Goal: Task Accomplishment & Management: Manage account settings

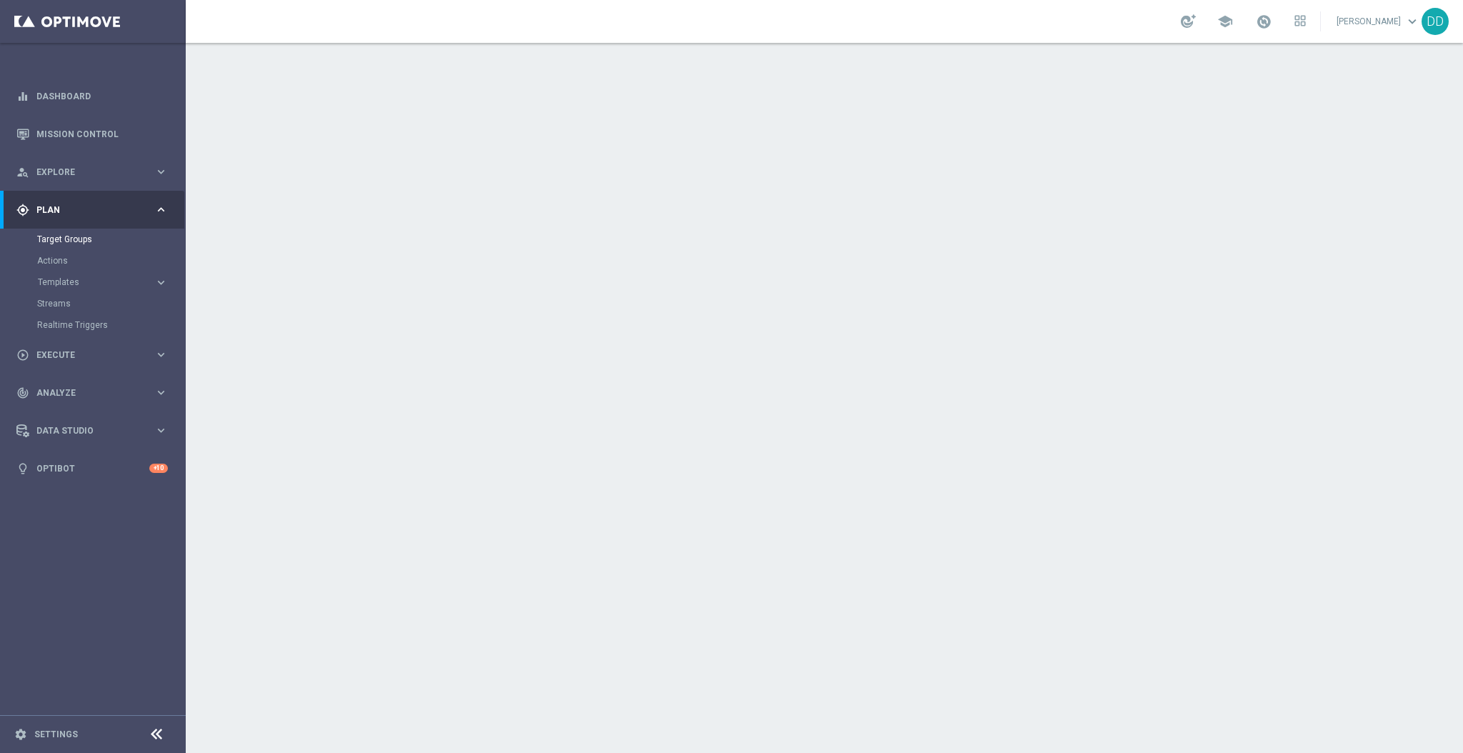
drag, startPoint x: 130, startPoint y: 614, endPoint x: 161, endPoint y: 524, distance: 94.4
click at [130, 614] on sidenavbar "equalizer Dashboard Mission Control" at bounding box center [93, 376] width 186 height 753
click at [75, 235] on link "Target Groups" at bounding box center [92, 239] width 111 height 11
click at [72, 239] on link "Target Groups" at bounding box center [92, 239] width 111 height 11
click at [74, 234] on link "Target Groups" at bounding box center [92, 239] width 111 height 11
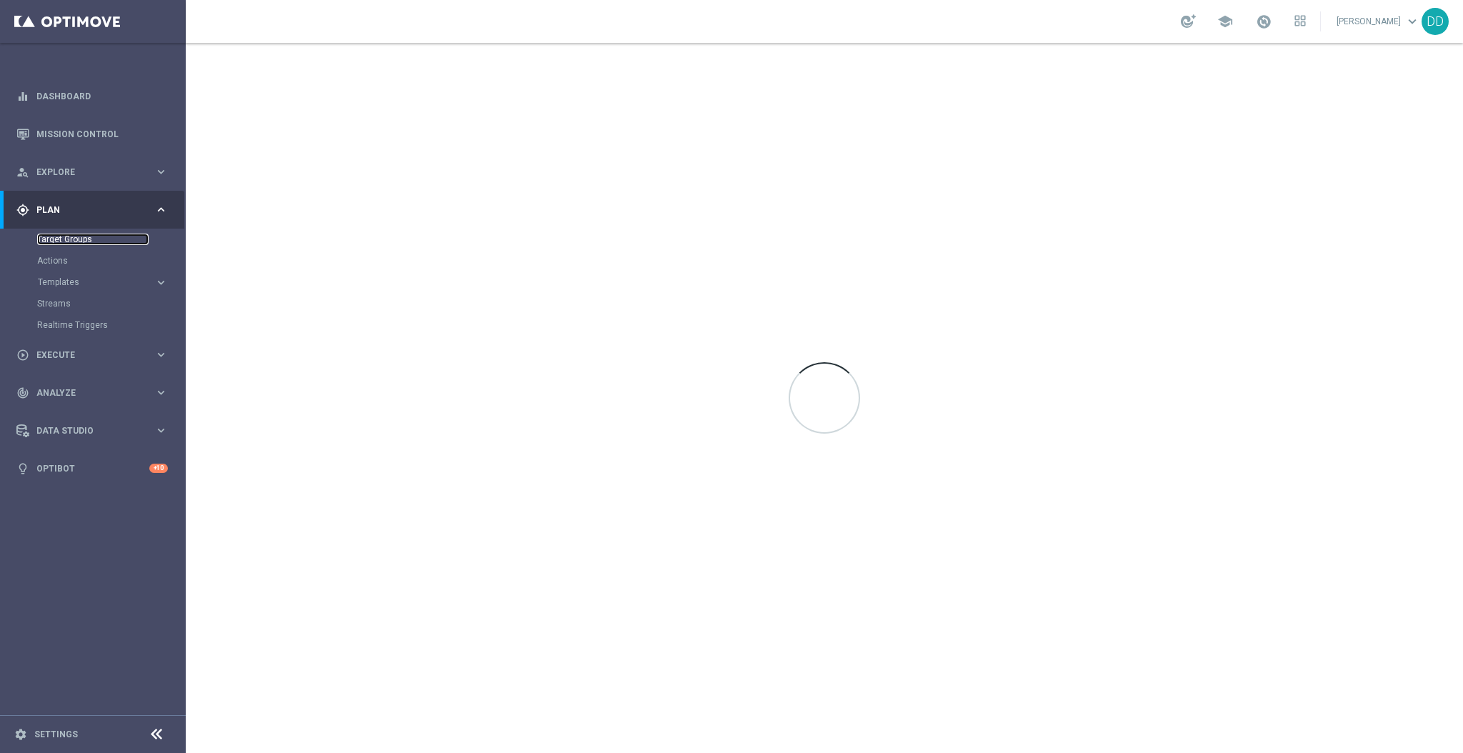
click at [89, 244] on link "Target Groups" at bounding box center [92, 239] width 111 height 11
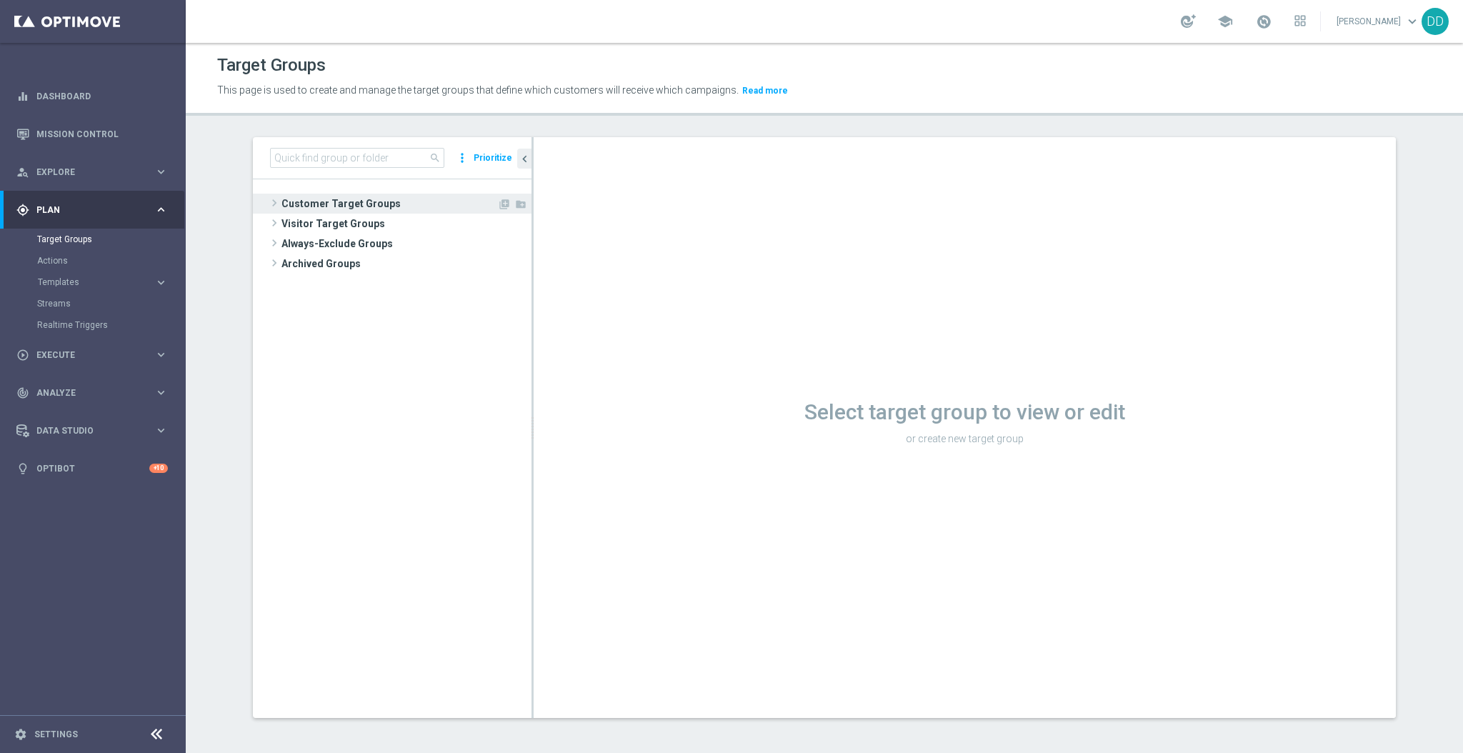
click at [294, 206] on span "Customer Target Groups" at bounding box center [389, 204] width 216 height 20
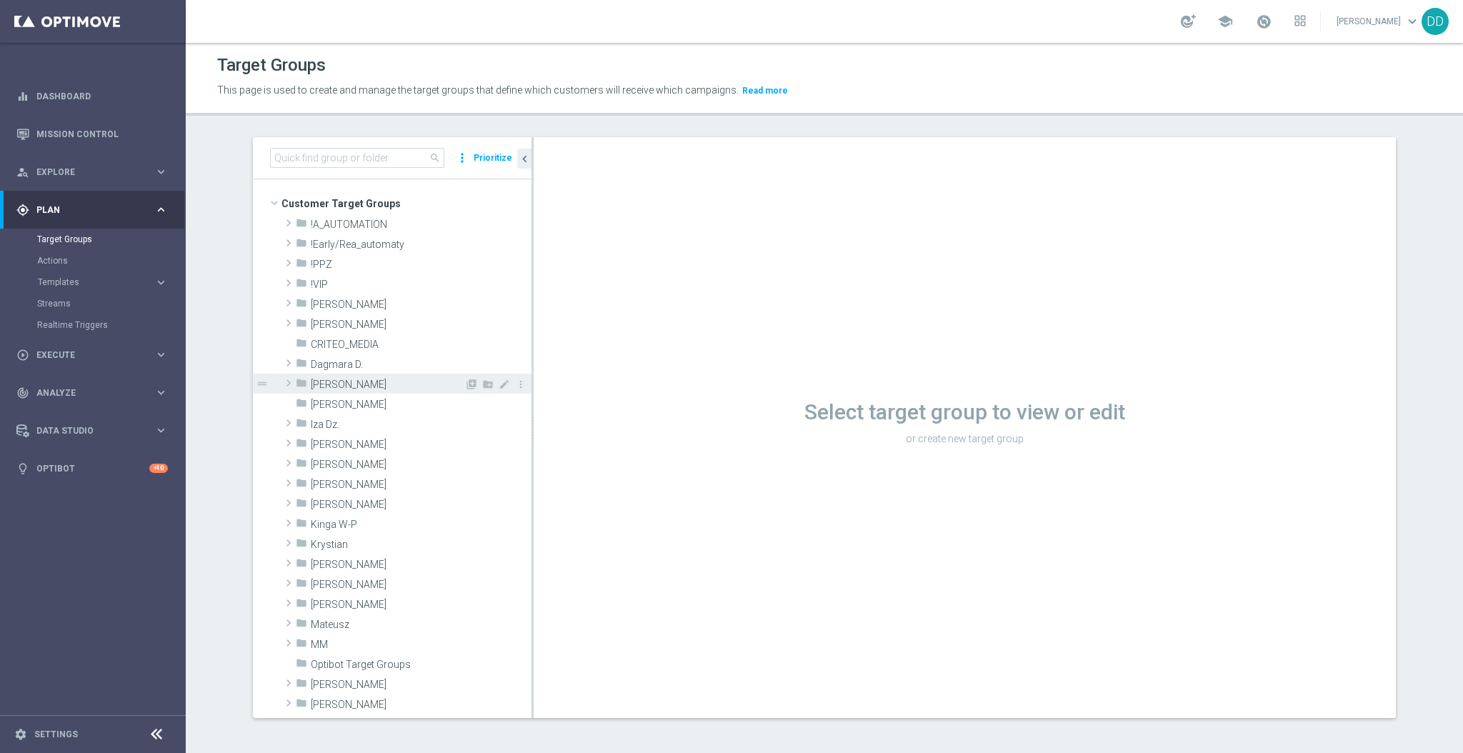
click at [353, 374] on div "folder [PERSON_NAME]" at bounding box center [380, 384] width 169 height 20
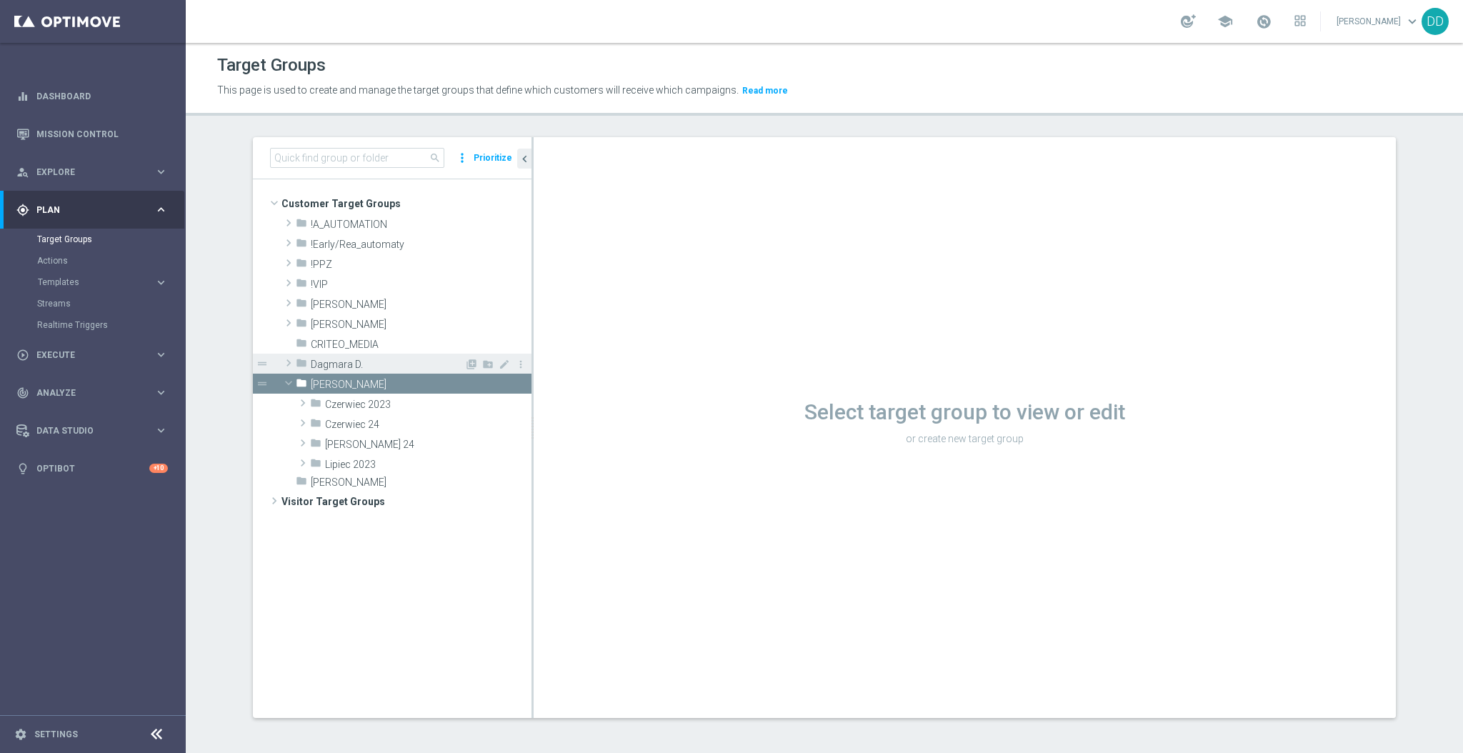
click at [341, 362] on span "Dagmara D." at bounding box center [388, 365] width 154 height 12
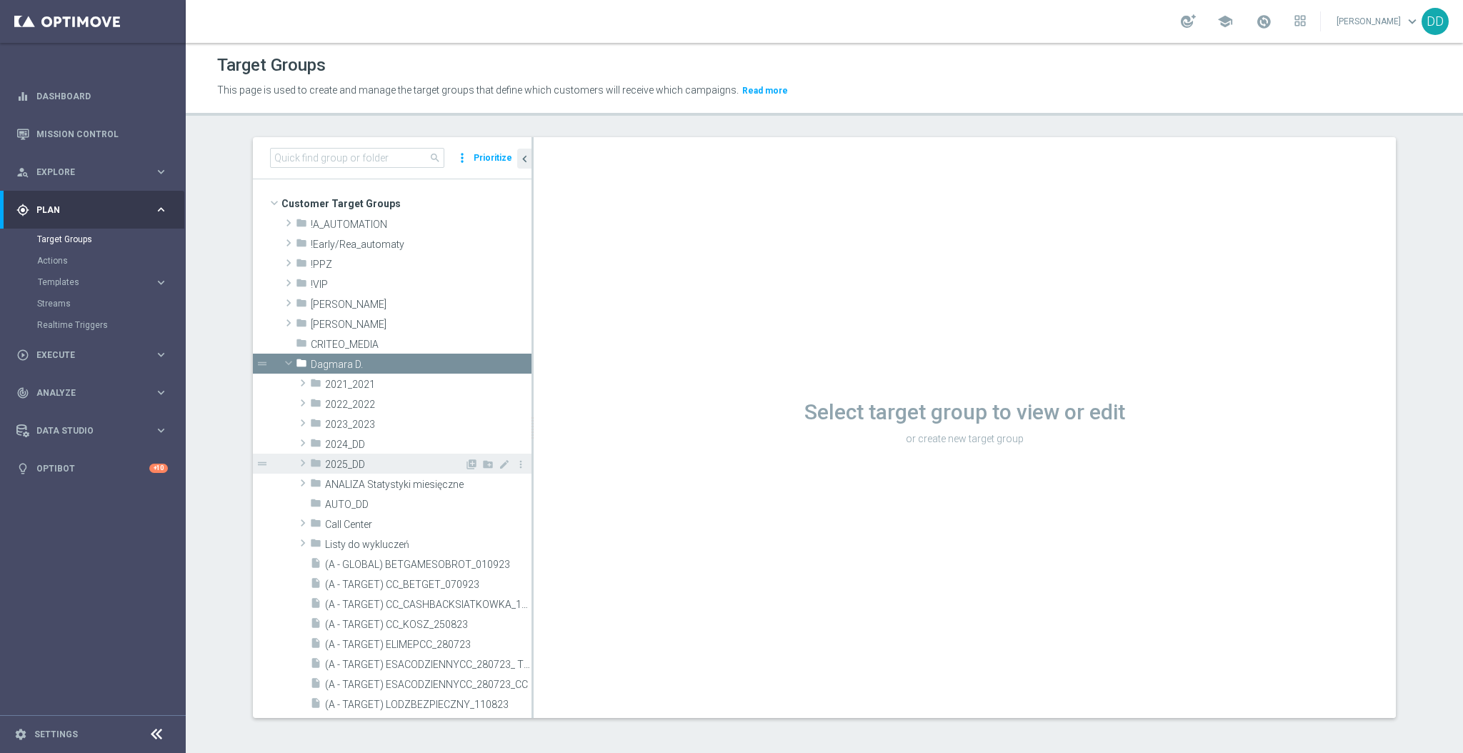
click at [361, 459] on span "2025_DD" at bounding box center [394, 465] width 139 height 12
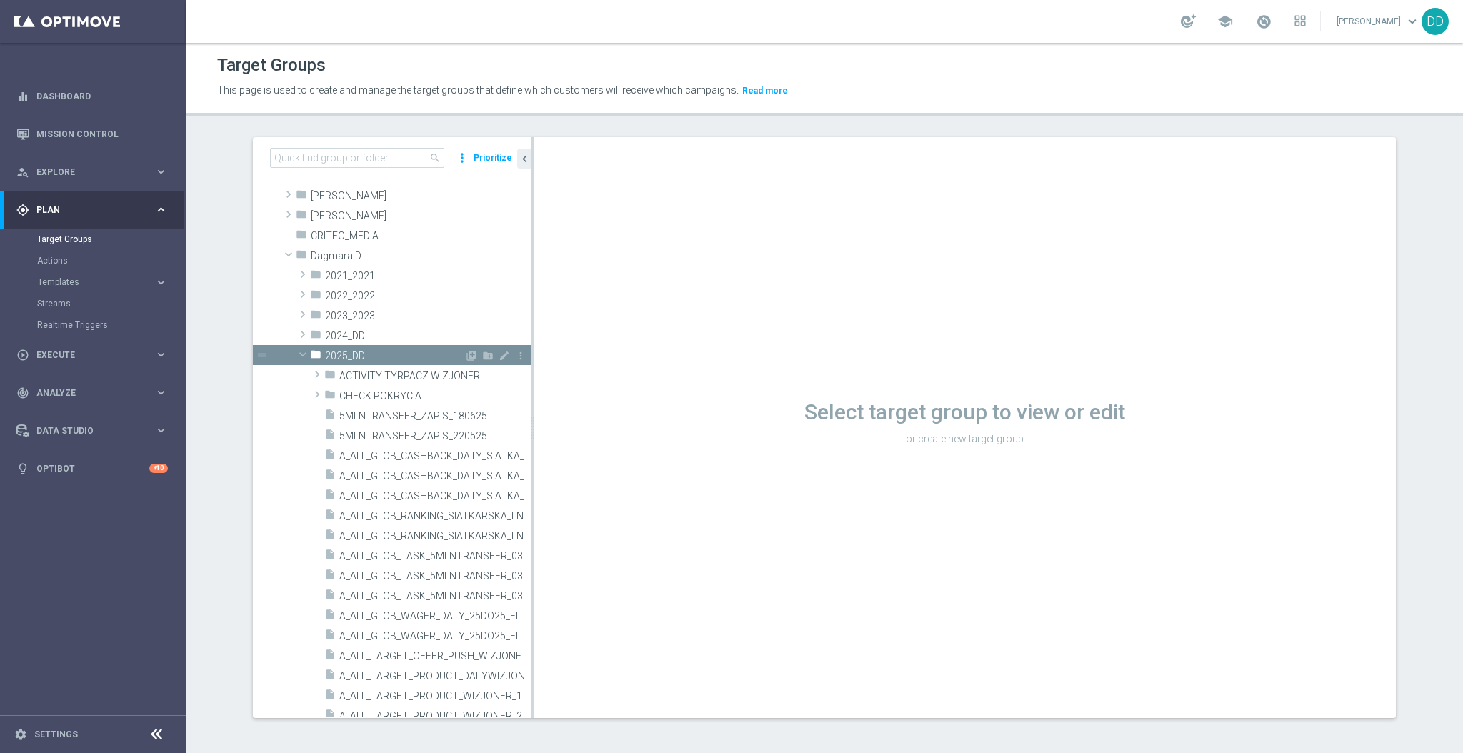
scroll to position [190, 0]
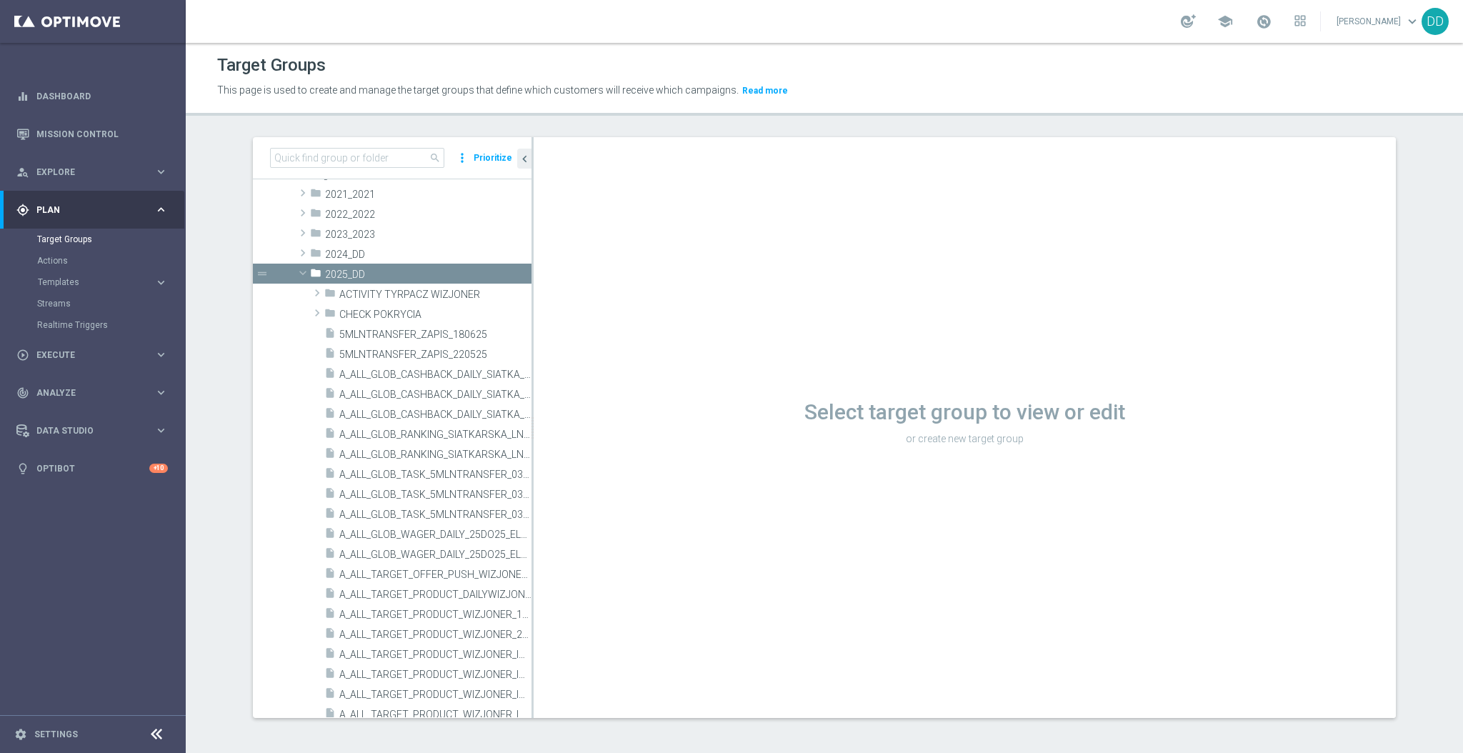
click at [975, 69] on div "Target Groups" at bounding box center [824, 65] width 1214 height 28
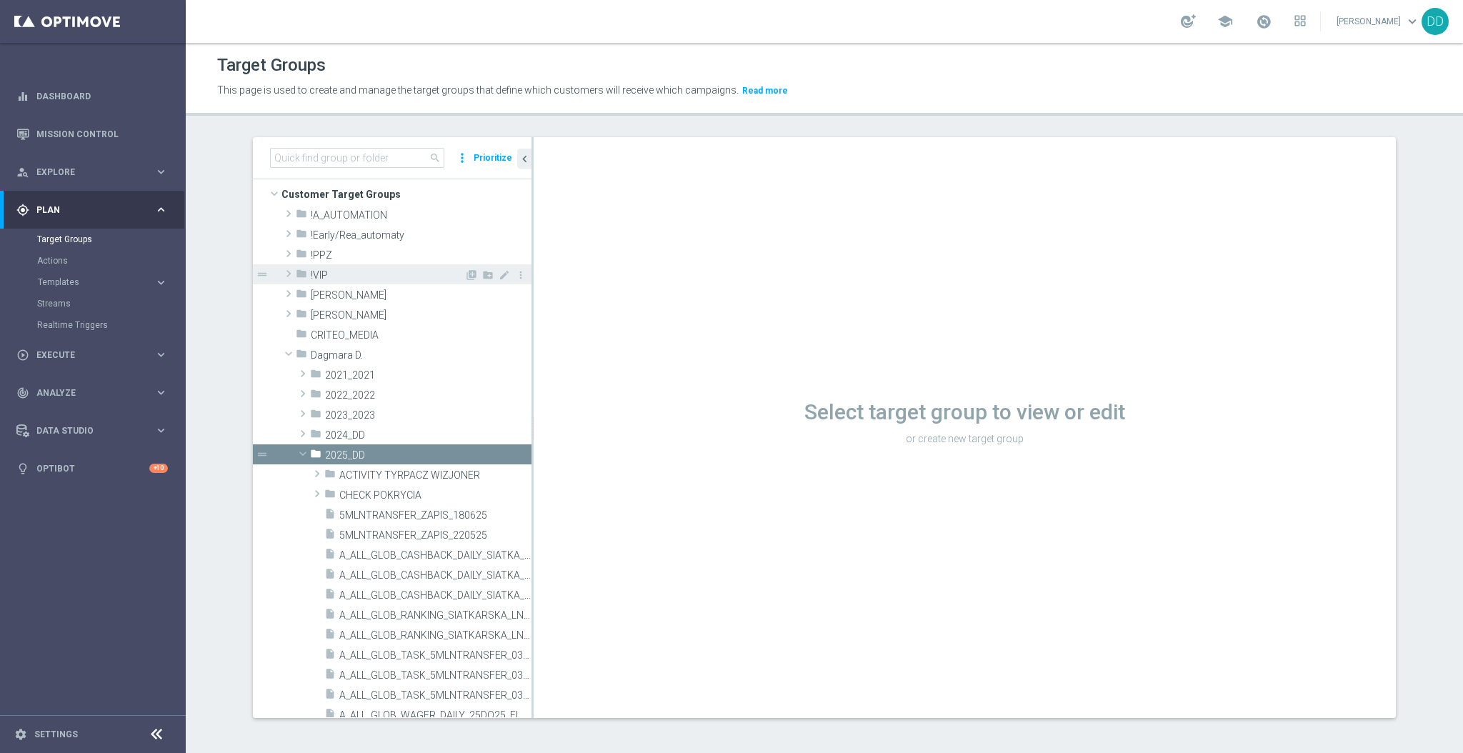
scroll to position [0, 0]
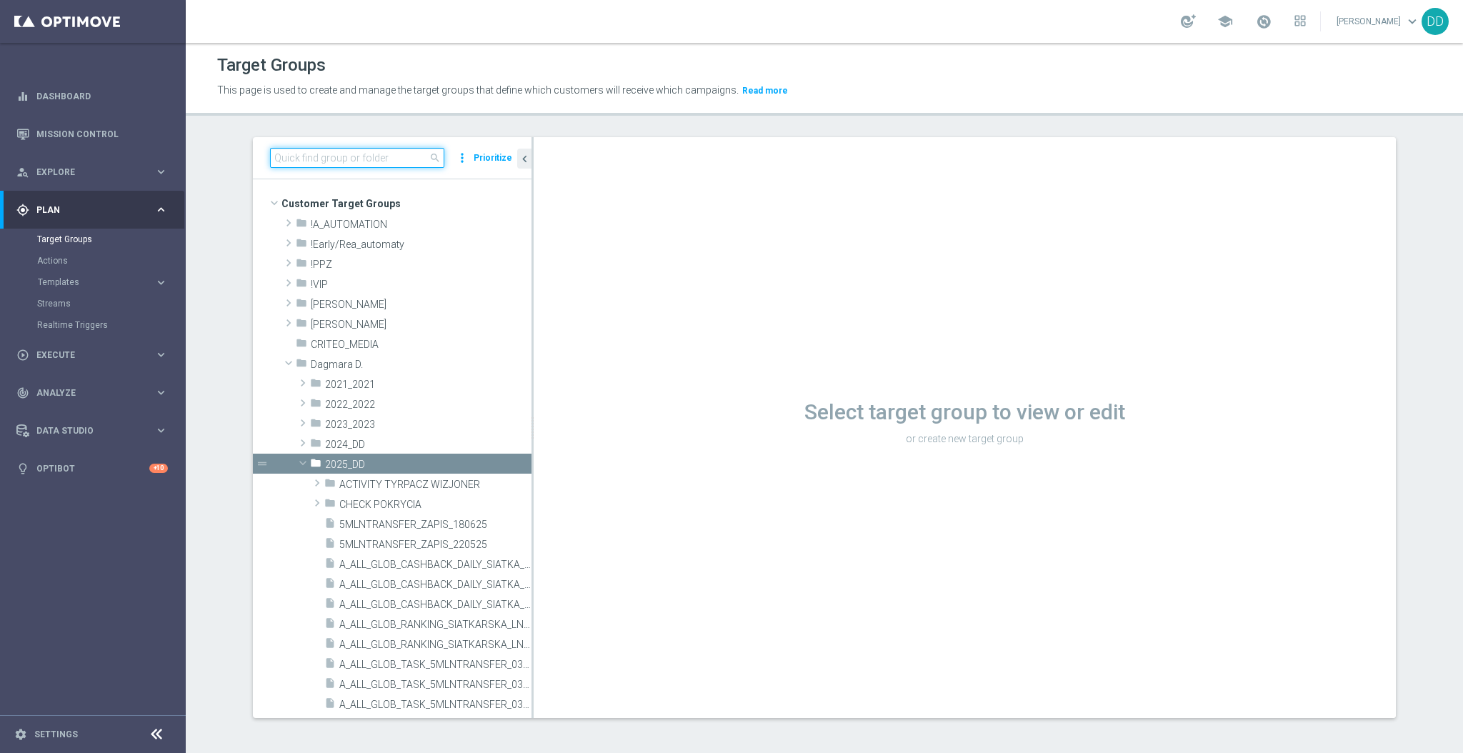
click at [377, 154] on input at bounding box center [357, 158] width 174 height 20
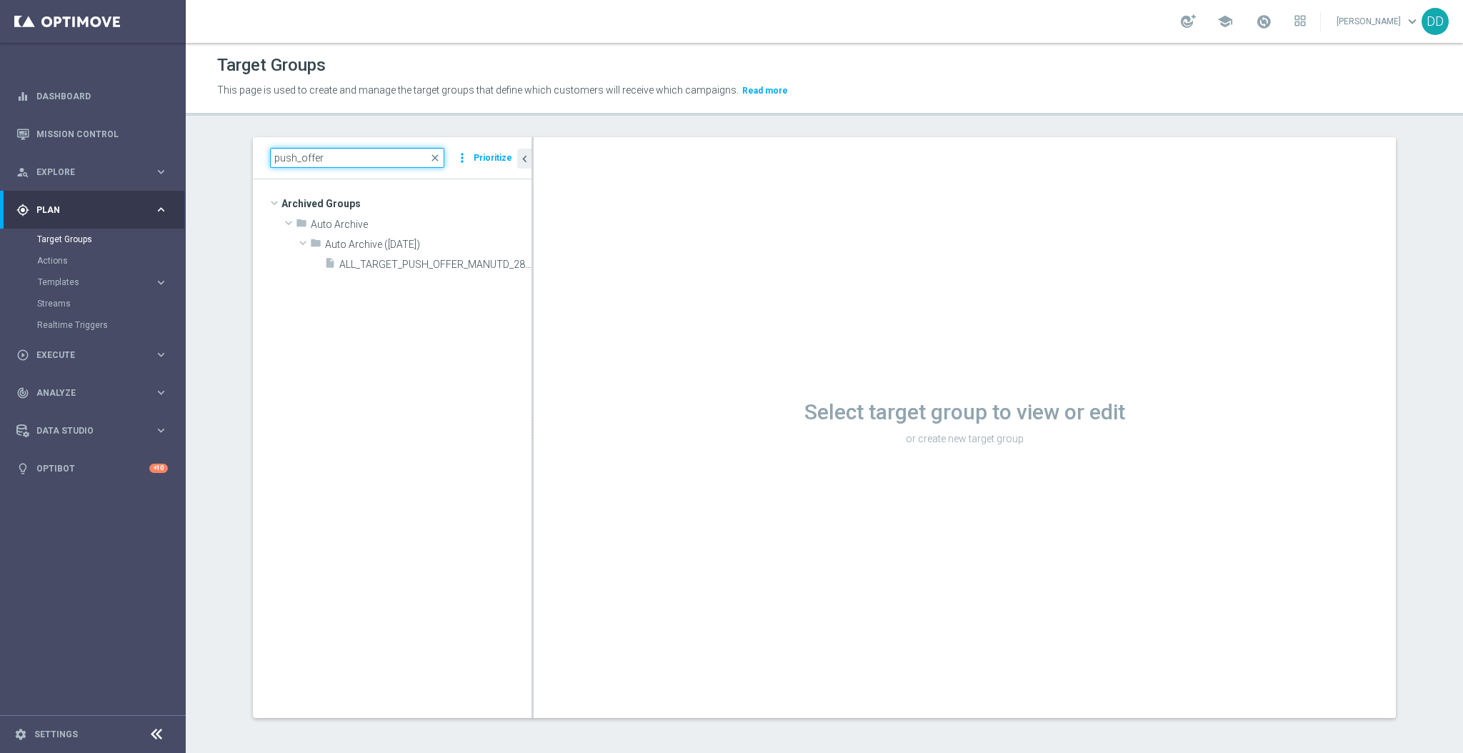
drag, startPoint x: 325, startPoint y: 152, endPoint x: 213, endPoint y: 149, distance: 112.2
click at [213, 149] on section "push_offer close more_vert Prioritize Archived Groups create_new_folder" at bounding box center [824, 438] width 1277 height 603
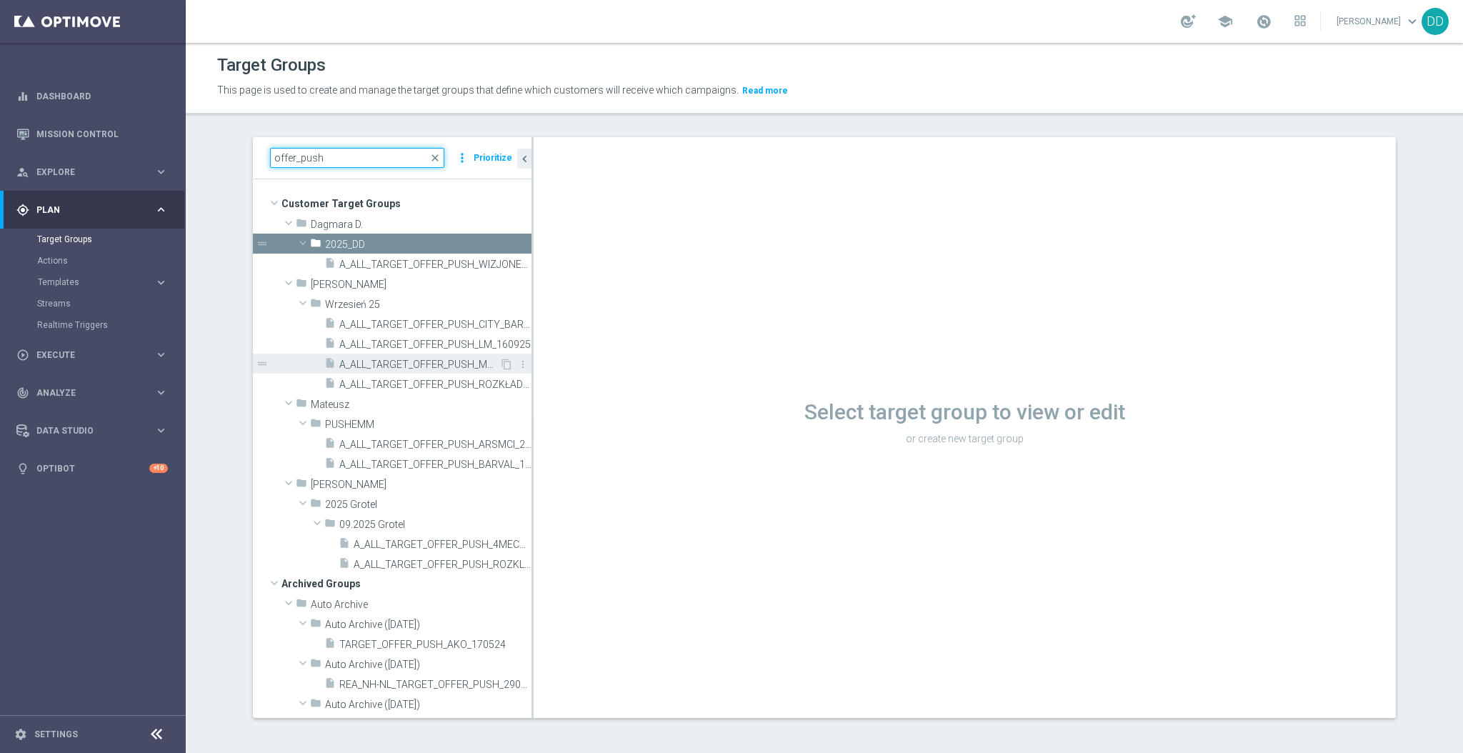
type input "offer_push"
click at [424, 367] on span "A_ALL_TARGET_OFFER_PUSH_MARSYLIA_PSG_220925" at bounding box center [419, 365] width 160 height 12
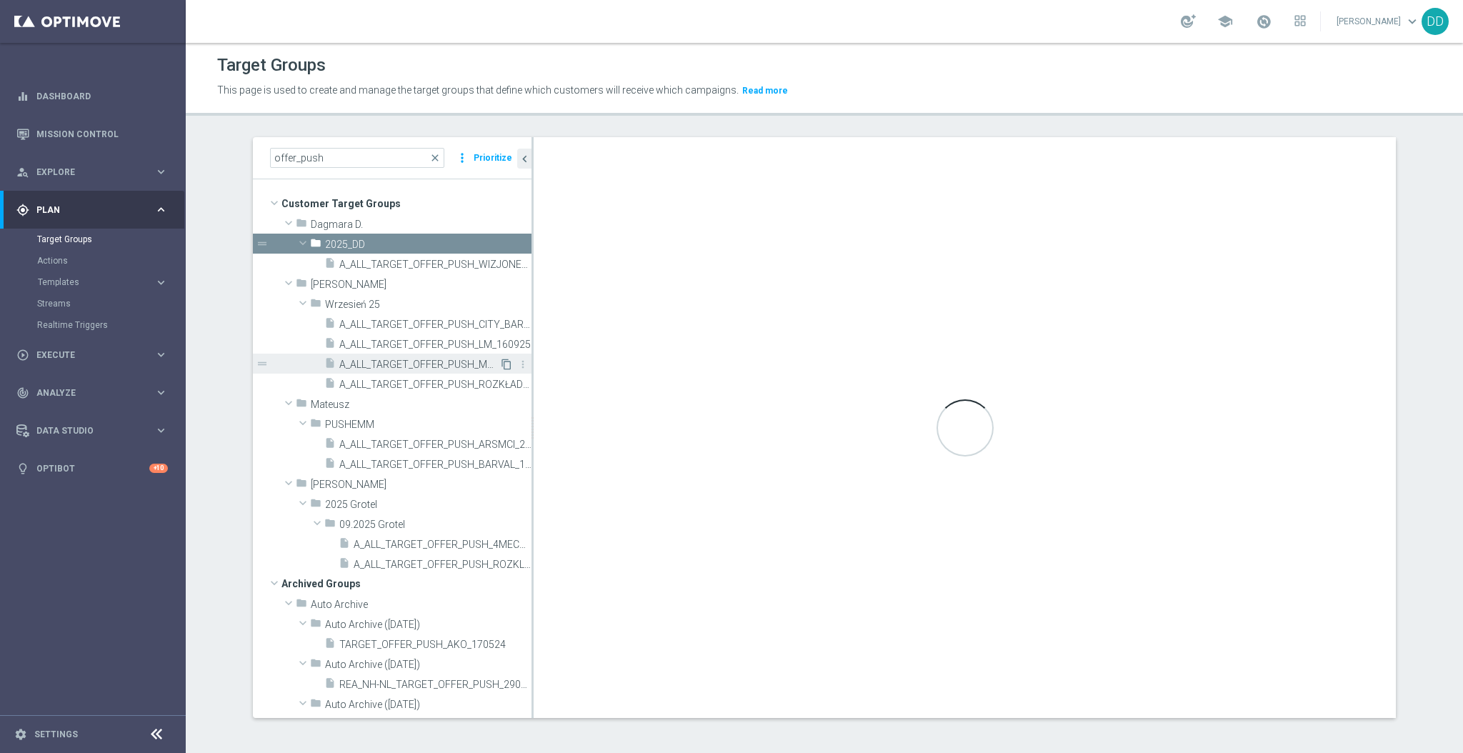
click at [501, 365] on icon "content_copy" at bounding box center [506, 364] width 11 height 11
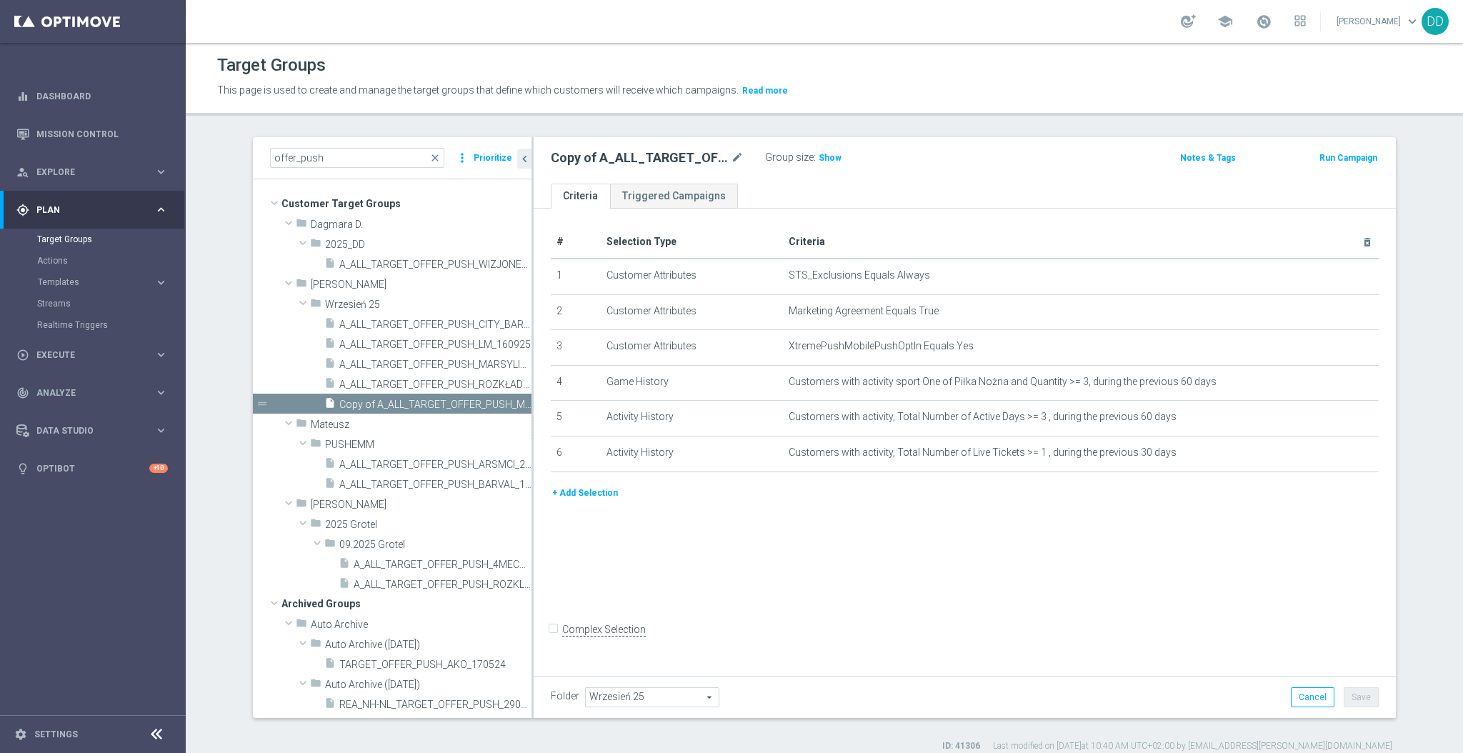
click at [673, 699] on span "Wrzesień 25" at bounding box center [652, 697] width 133 height 19
click at [611, 696] on input "search" at bounding box center [651, 697] width 133 height 20
type input "dd"
click at [623, 661] on span "2025_DD" at bounding box center [651, 659] width 119 height 11
type input "2025_DD"
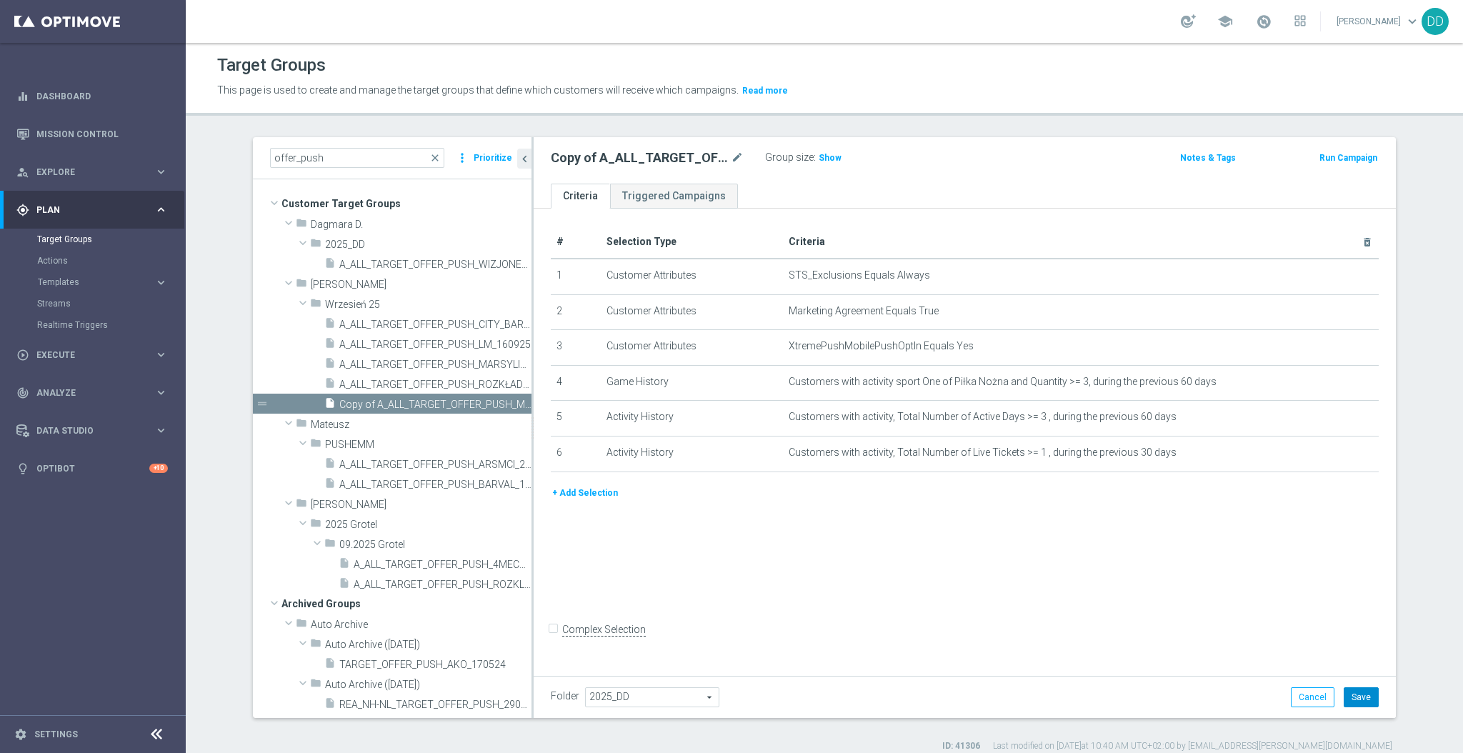
click at [1357, 694] on button "Save" at bounding box center [1361, 697] width 35 height 20
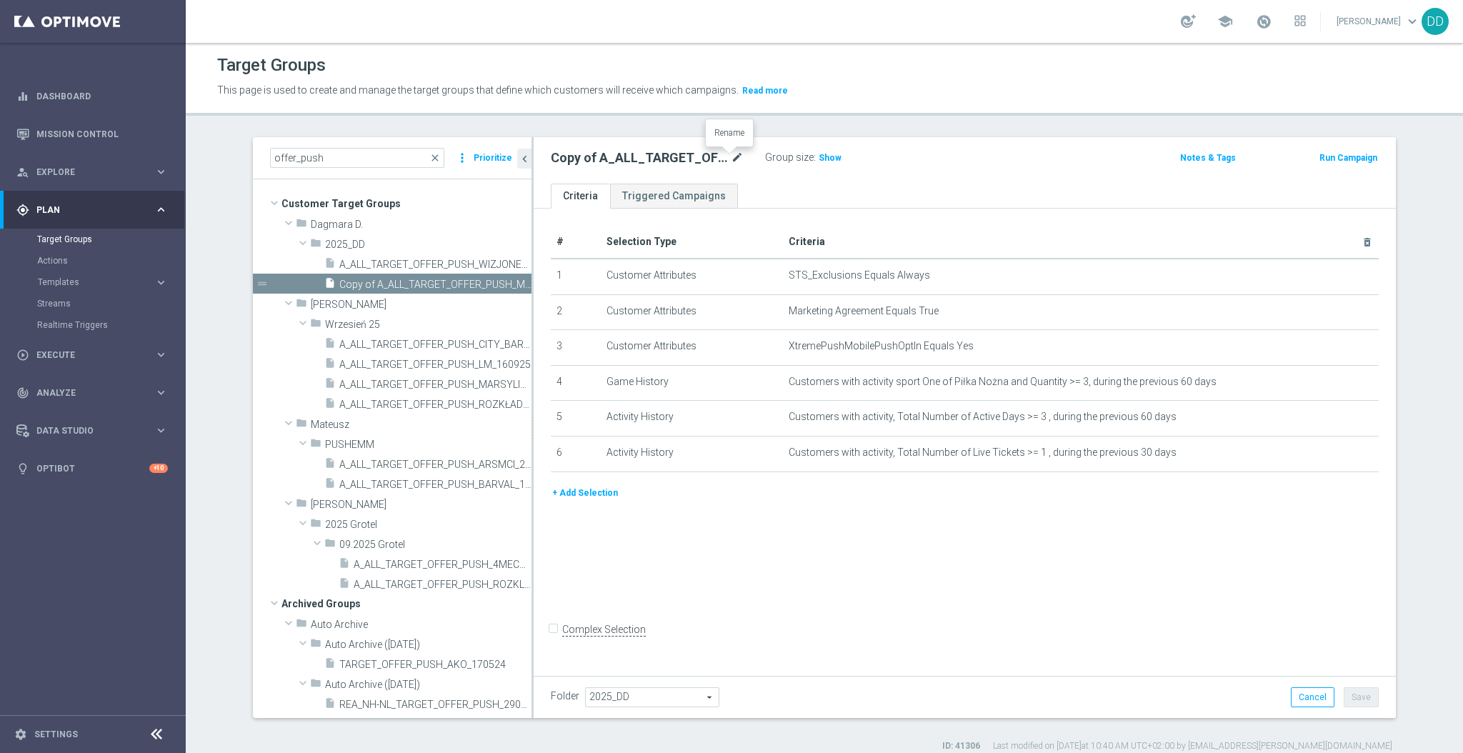
click at [731, 158] on icon "mode_edit" at bounding box center [737, 157] width 13 height 17
type input "A_ALL_TARGET_OFFER_PUSH_ESA_240925"
click at [952, 187] on ul "Criteria Triggered Campaigns" at bounding box center [965, 196] width 862 height 25
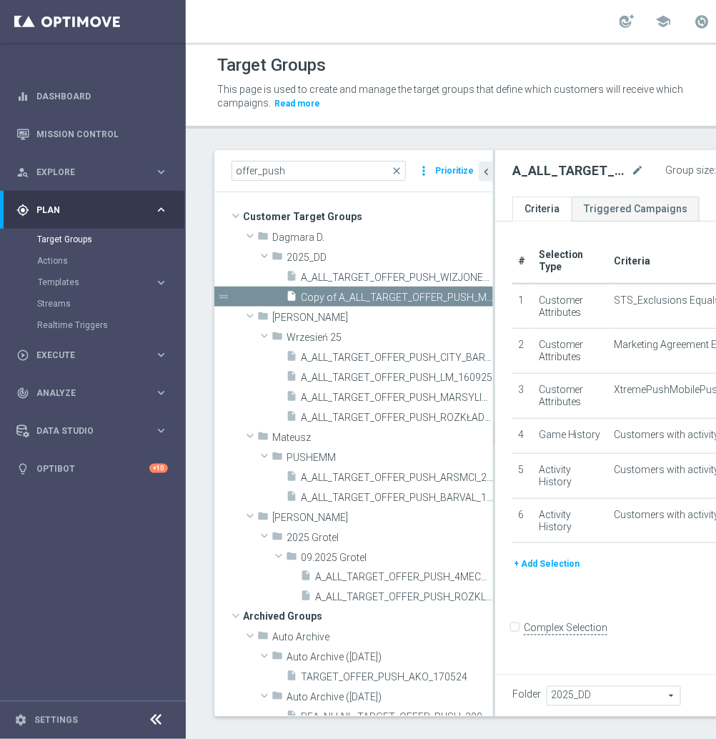
click at [606, 571] on div "+ Add Selection" at bounding box center [683, 564] width 365 height 16
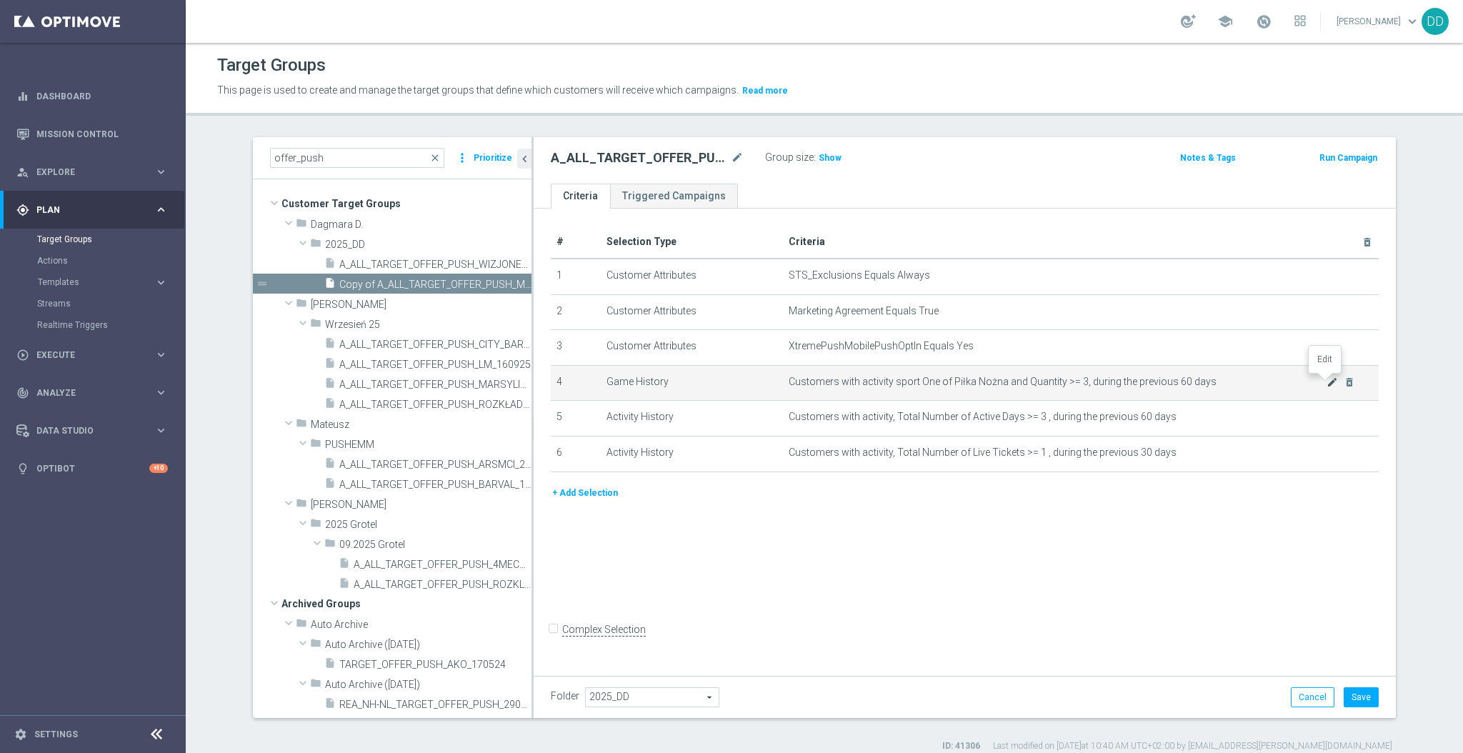
click at [1327, 384] on icon "mode_edit" at bounding box center [1332, 381] width 11 height 11
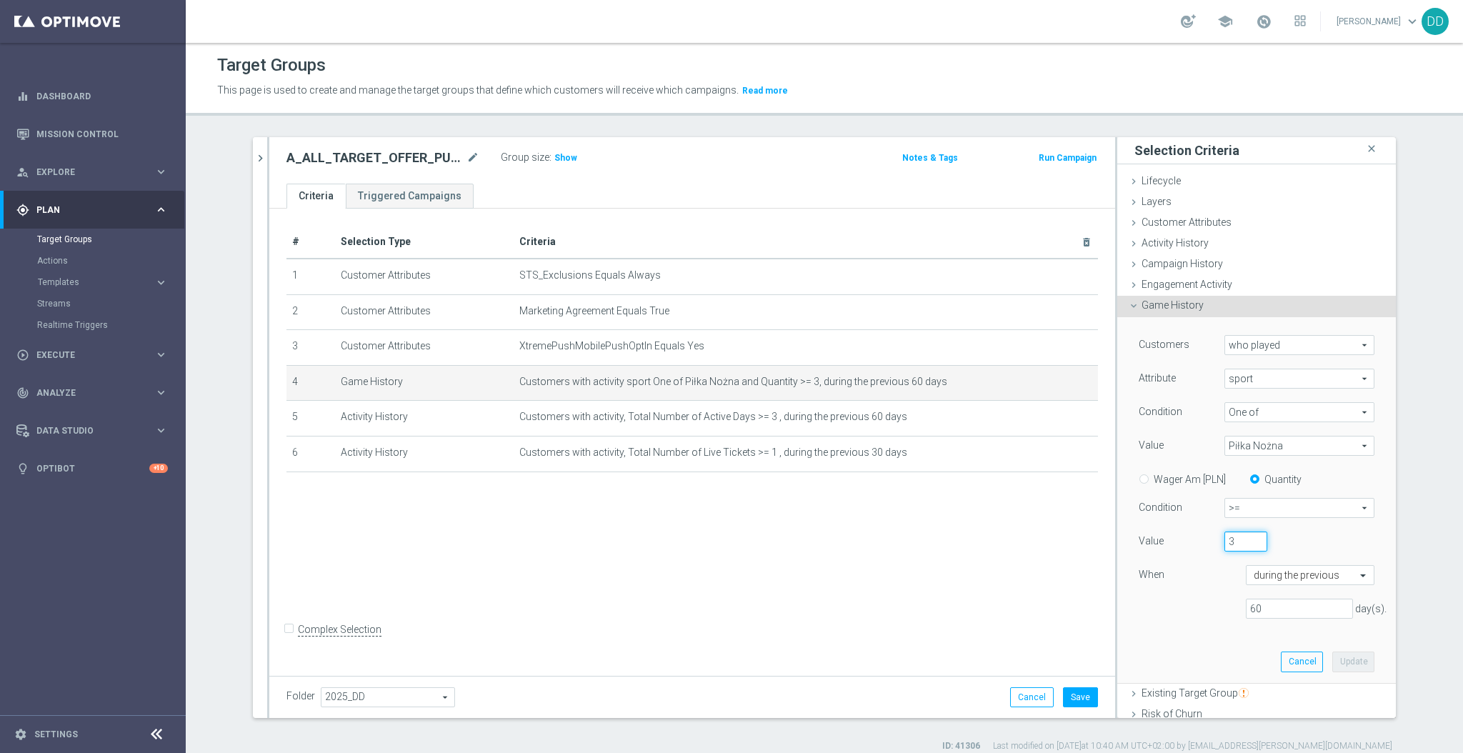
drag, startPoint x: 1215, startPoint y: 543, endPoint x: 1179, endPoint y: 539, distance: 36.7
click at [1179, 540] on div "Value 3" at bounding box center [1256, 542] width 257 height 23
type input "5"
click at [1332, 660] on button "Update" at bounding box center [1353, 661] width 42 height 20
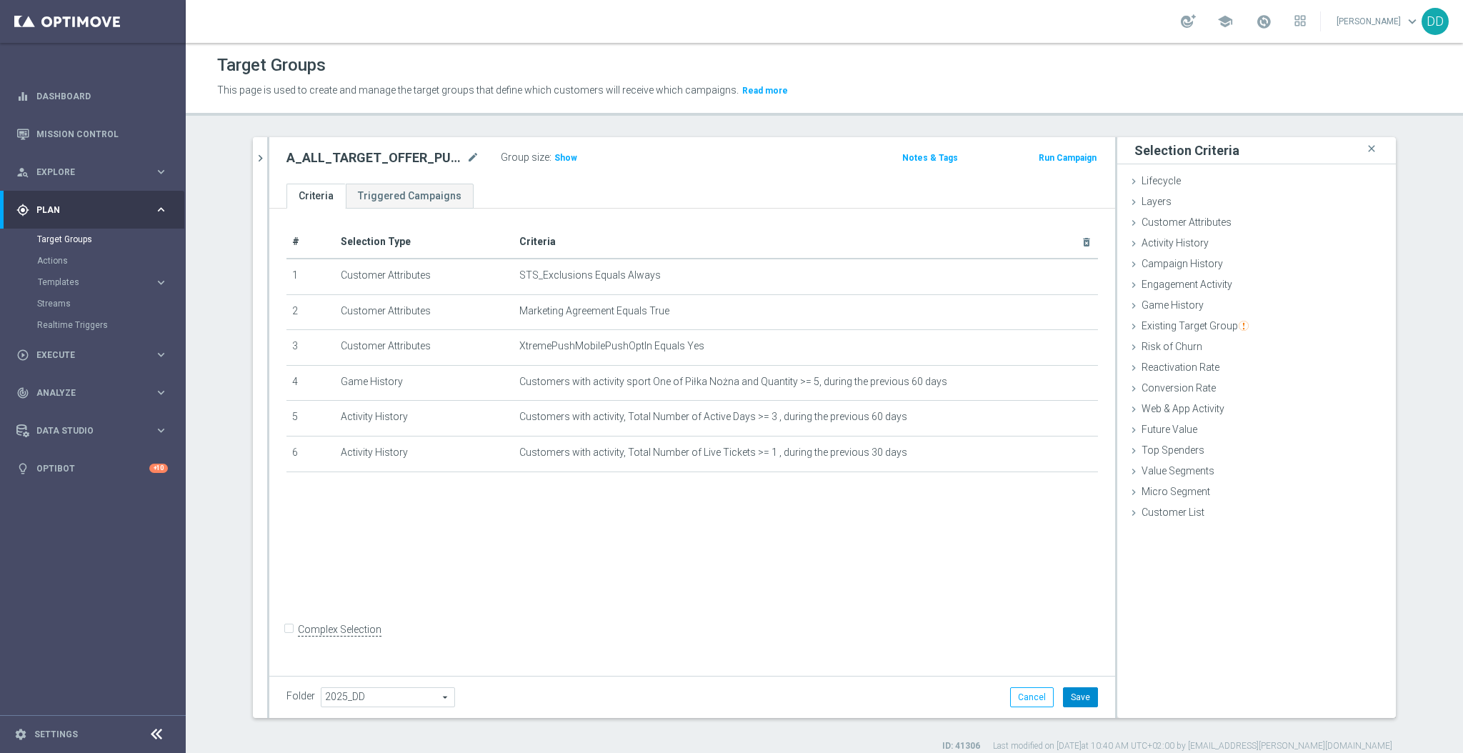
click at [1077, 704] on button "Save" at bounding box center [1080, 697] width 35 height 20
click at [554, 159] on span "Show" at bounding box center [565, 158] width 23 height 10
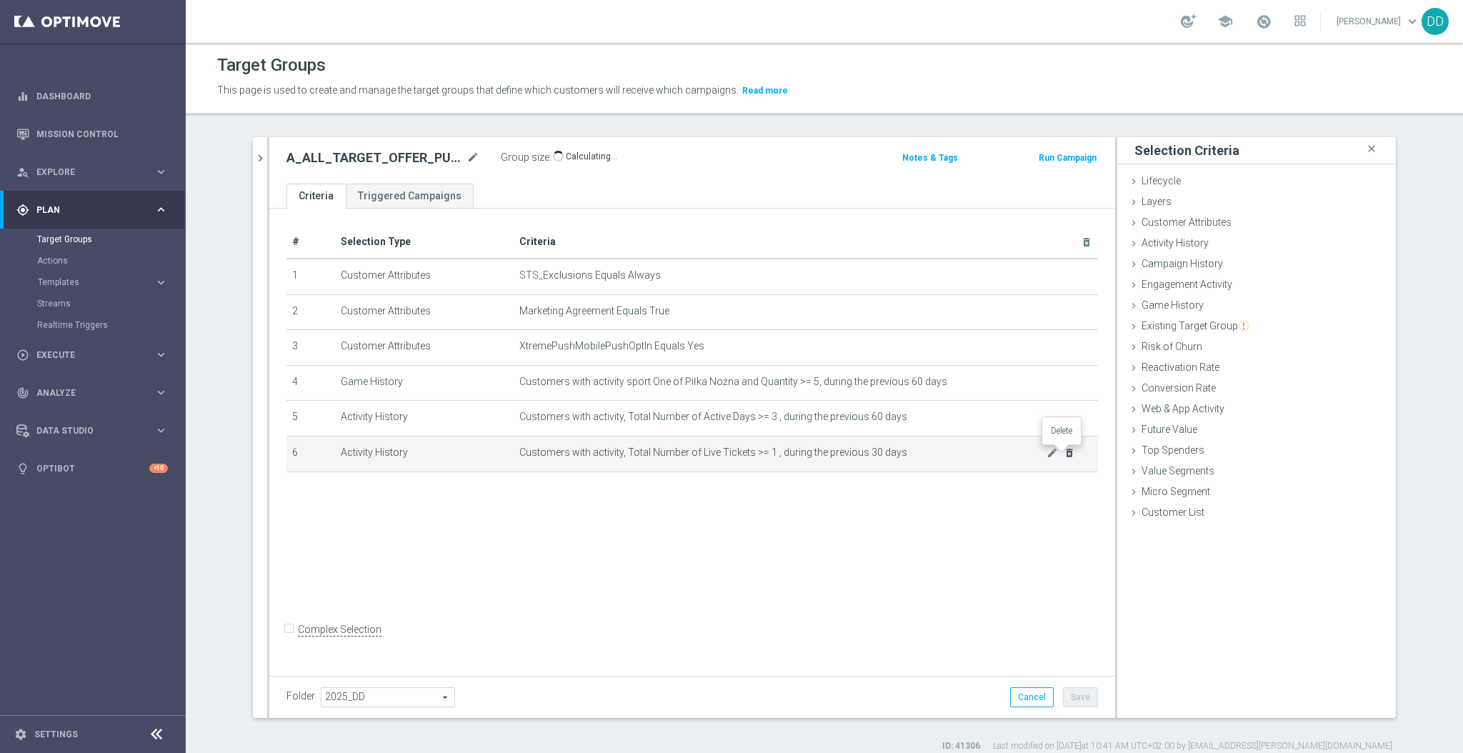
click at [1064, 455] on icon "delete_forever" at bounding box center [1069, 452] width 11 height 11
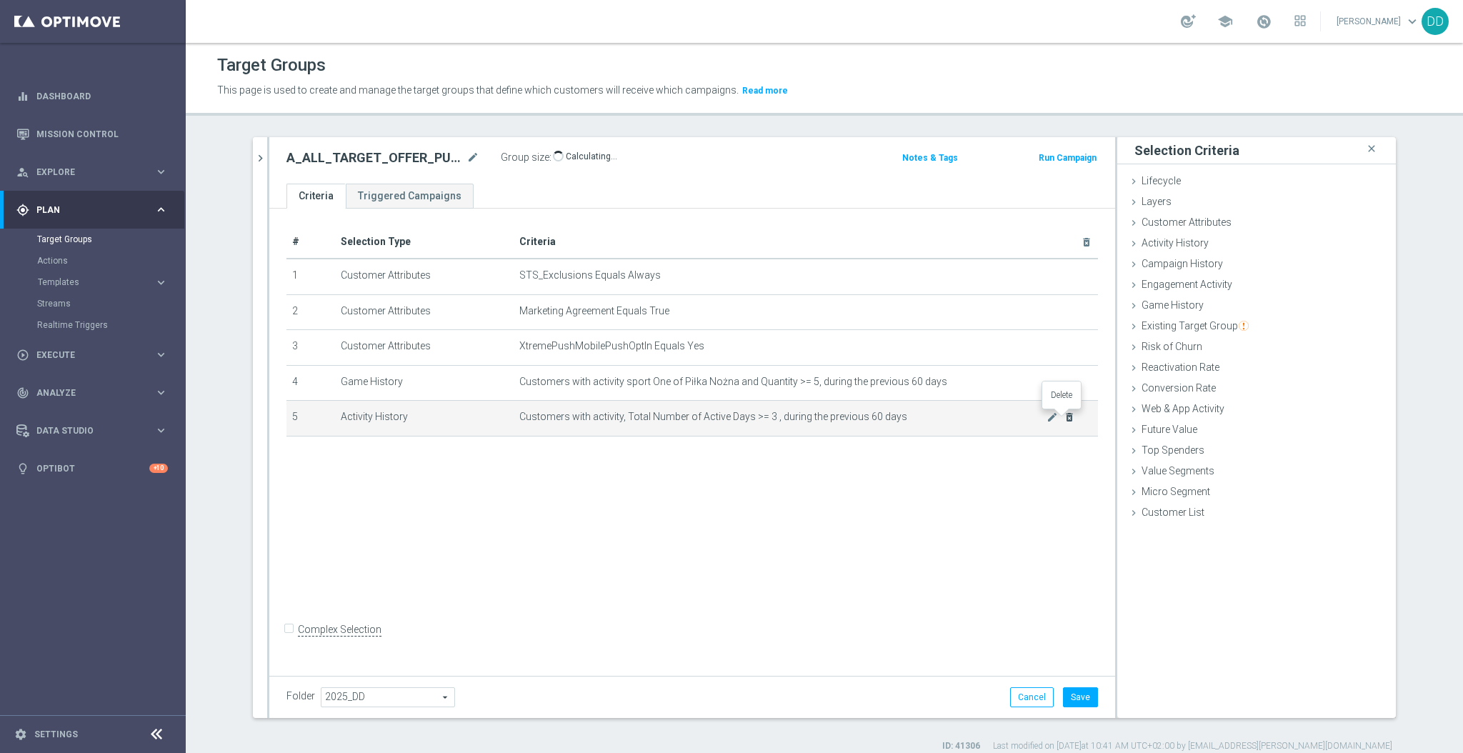
click at [1064, 415] on icon "delete_forever" at bounding box center [1069, 416] width 11 height 11
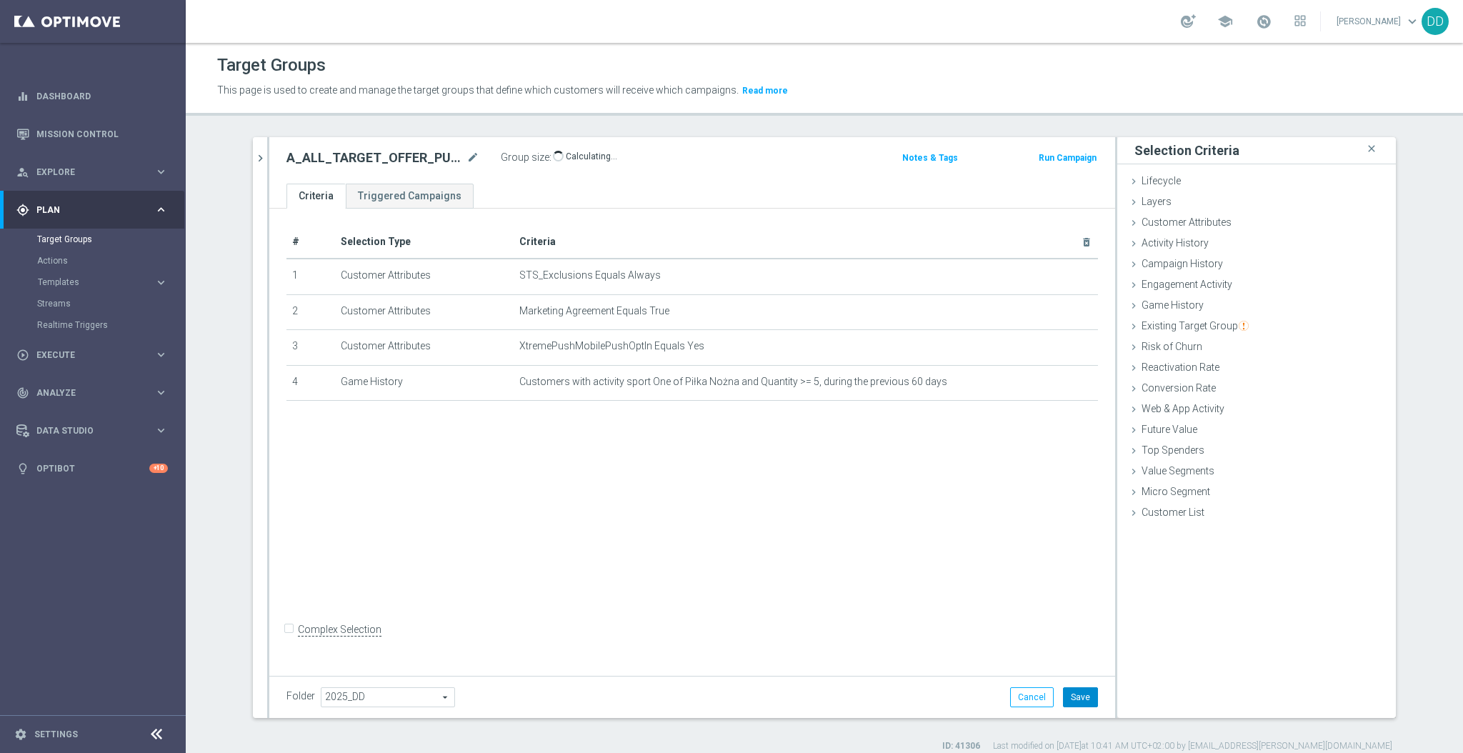
click at [1079, 696] on button "Save" at bounding box center [1080, 697] width 35 height 20
click at [254, 154] on icon "chevron_right" at bounding box center [261, 158] width 14 height 14
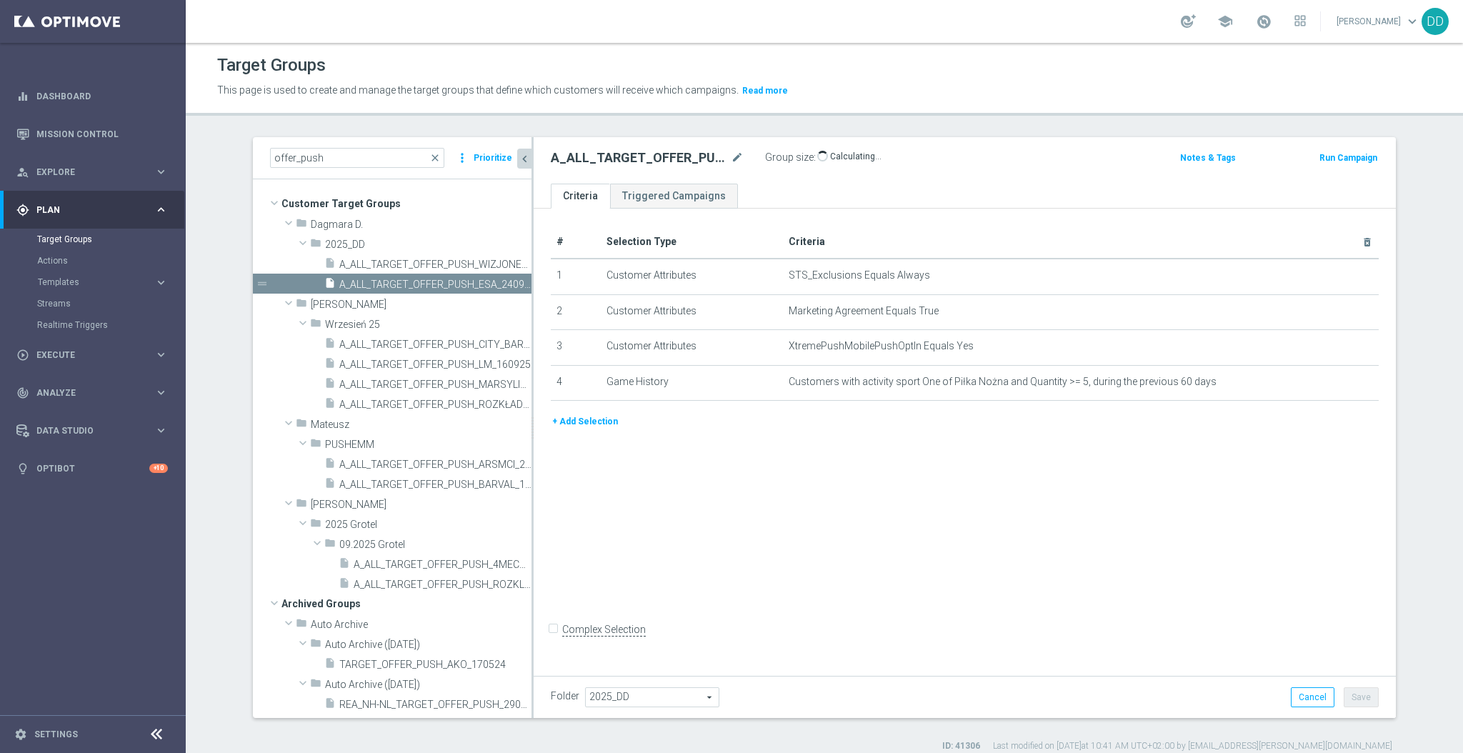
click at [577, 423] on button "+ Add Selection" at bounding box center [585, 422] width 69 height 16
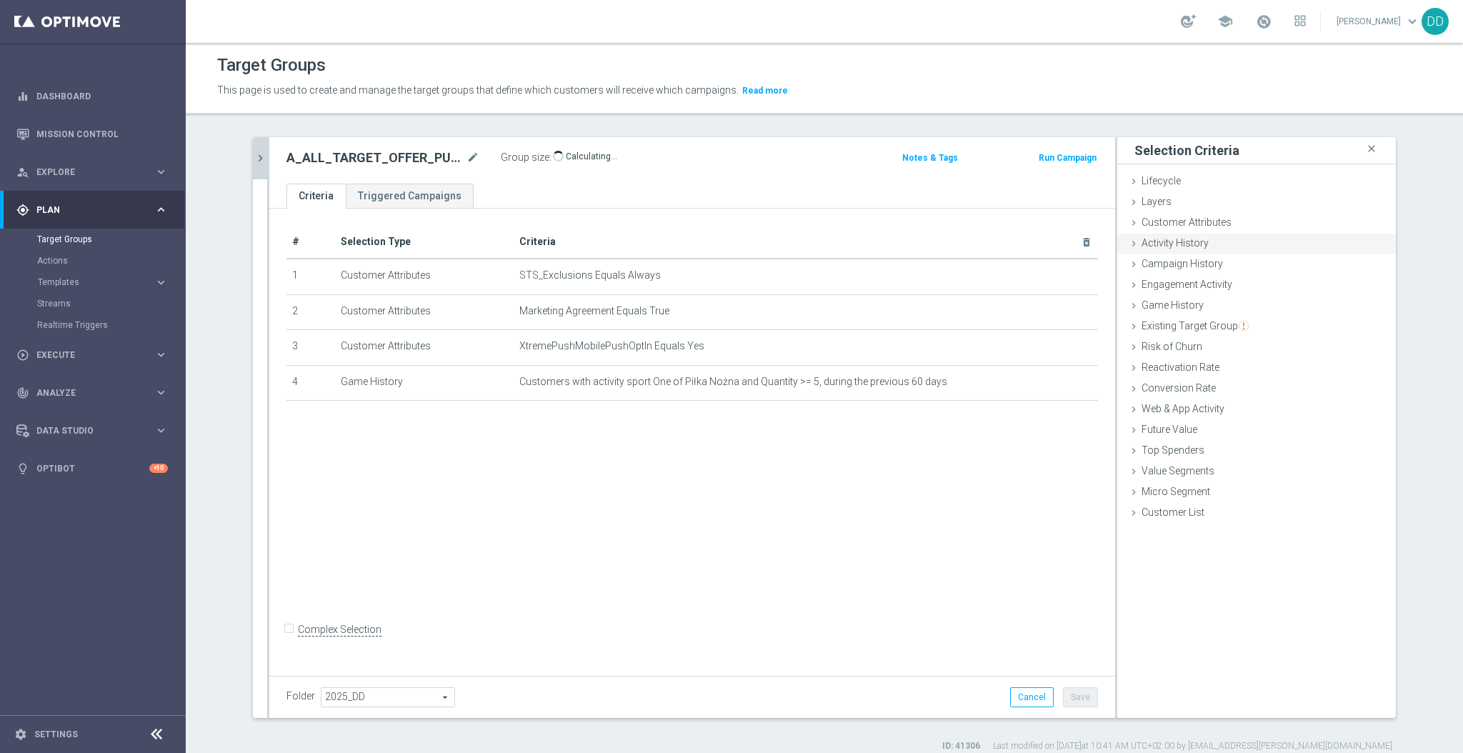
click at [1161, 244] on span "Activity History" at bounding box center [1174, 242] width 67 height 11
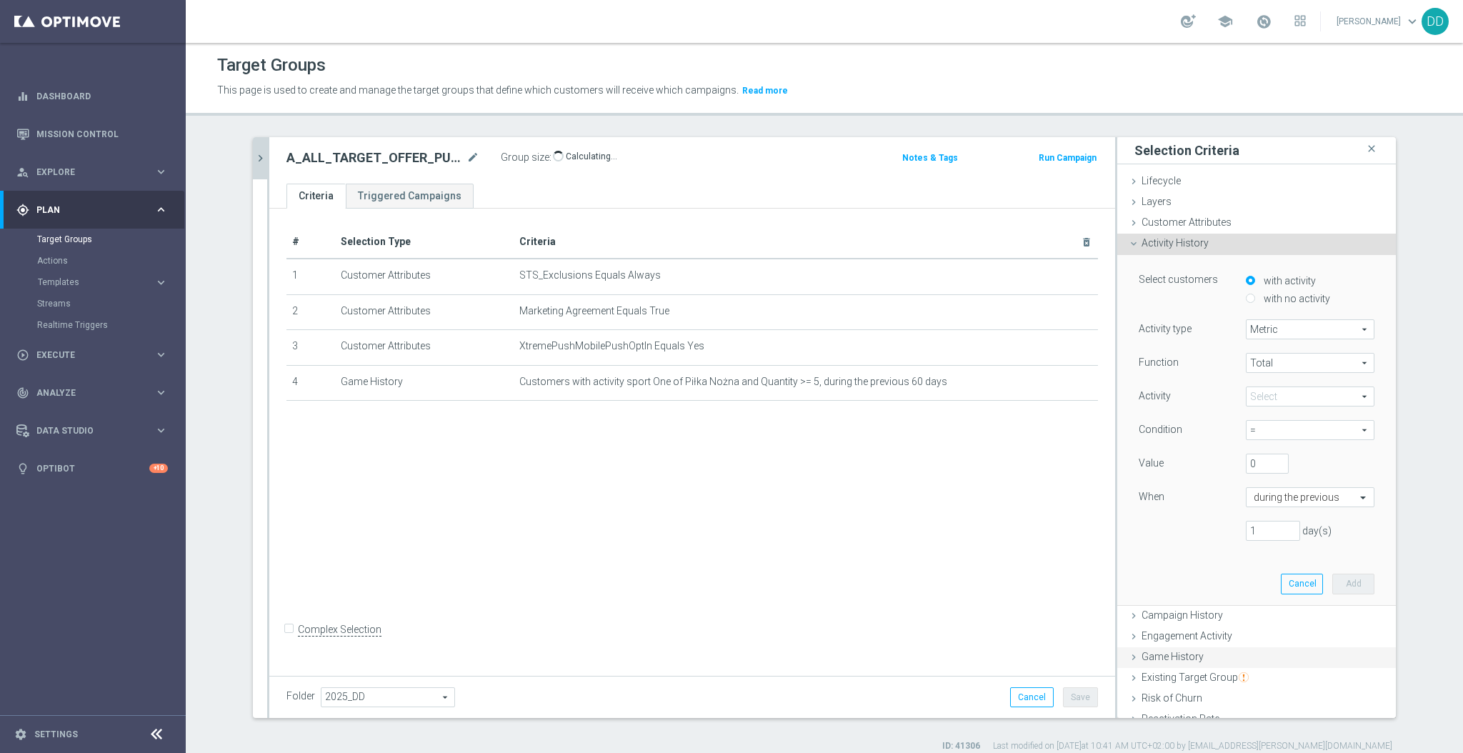
click at [1145, 651] on span "Game History" at bounding box center [1172, 656] width 62 height 11
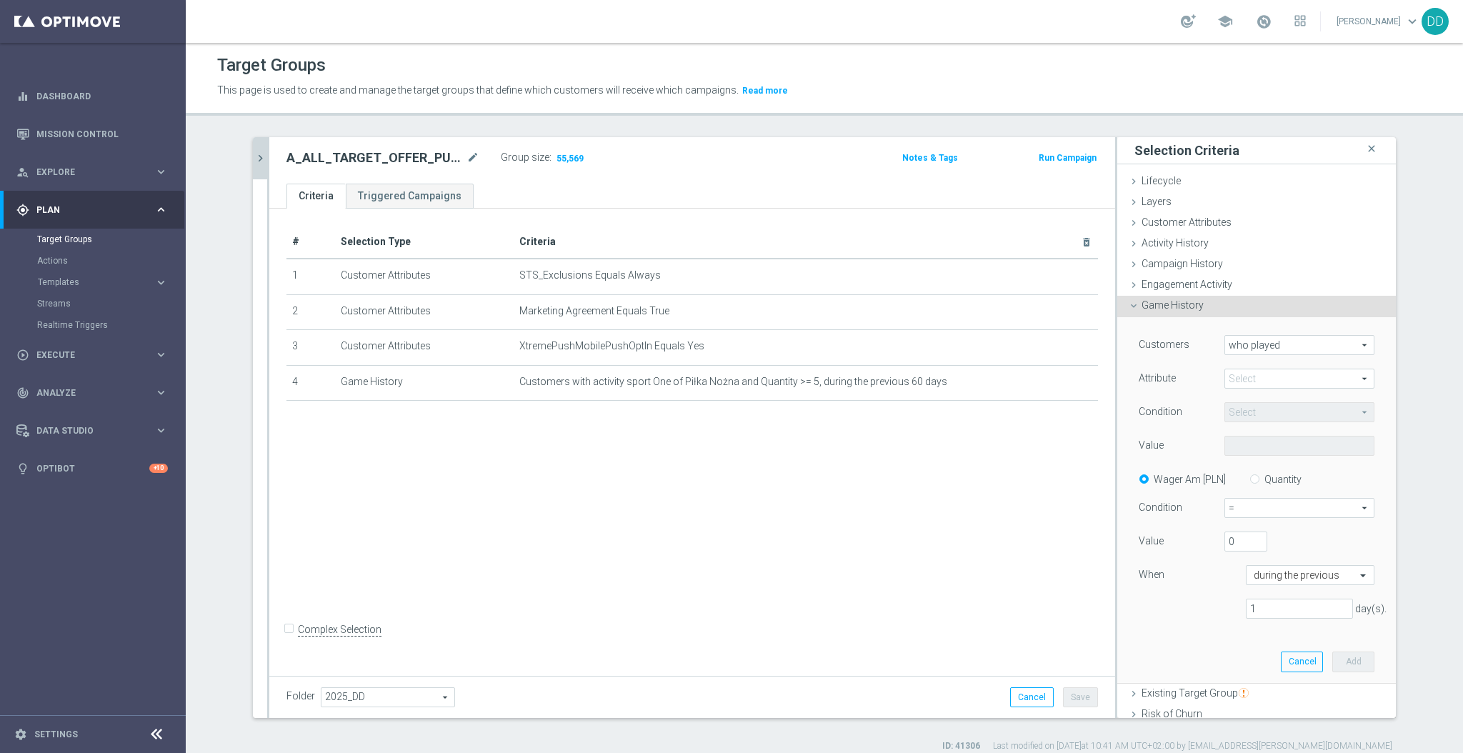
click at [1240, 344] on span "who played" at bounding box center [1299, 345] width 149 height 19
click at [1249, 369] on span "who played" at bounding box center [1299, 365] width 134 height 11
click at [1247, 376] on span at bounding box center [1299, 378] width 149 height 19
click at [802, 521] on div "# Selection Type Criteria delete_forever 1 Customer Attributes STS_Exclusions E…" at bounding box center [692, 440] width 846 height 462
click at [466, 159] on icon "mode_edit" at bounding box center [472, 157] width 13 height 17
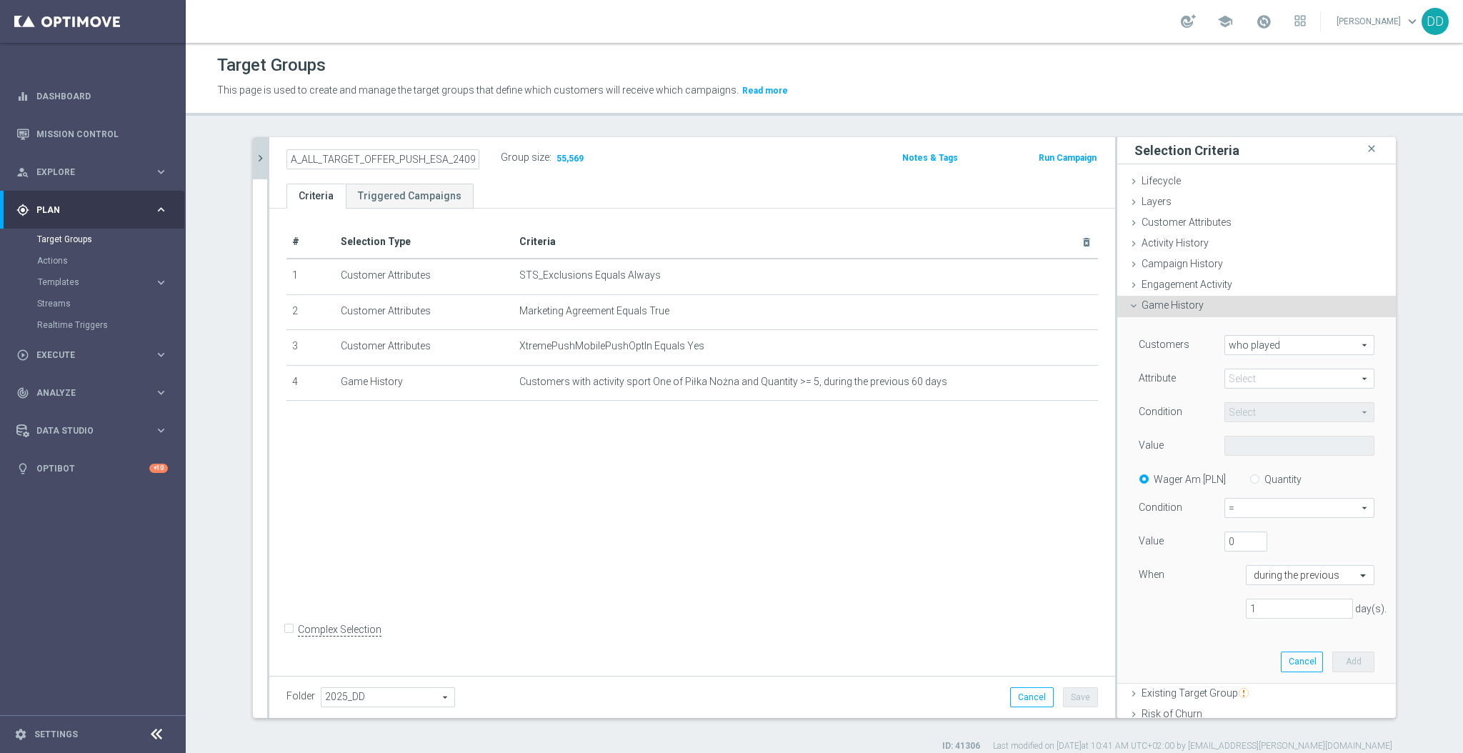
scroll to position [0, 8]
click at [244, 156] on div "offer_push close more_vert Prioritize Customer Target Groups library_add create…" at bounding box center [824, 444] width 1200 height 615
click at [254, 156] on icon "chevron_right" at bounding box center [261, 158] width 14 height 14
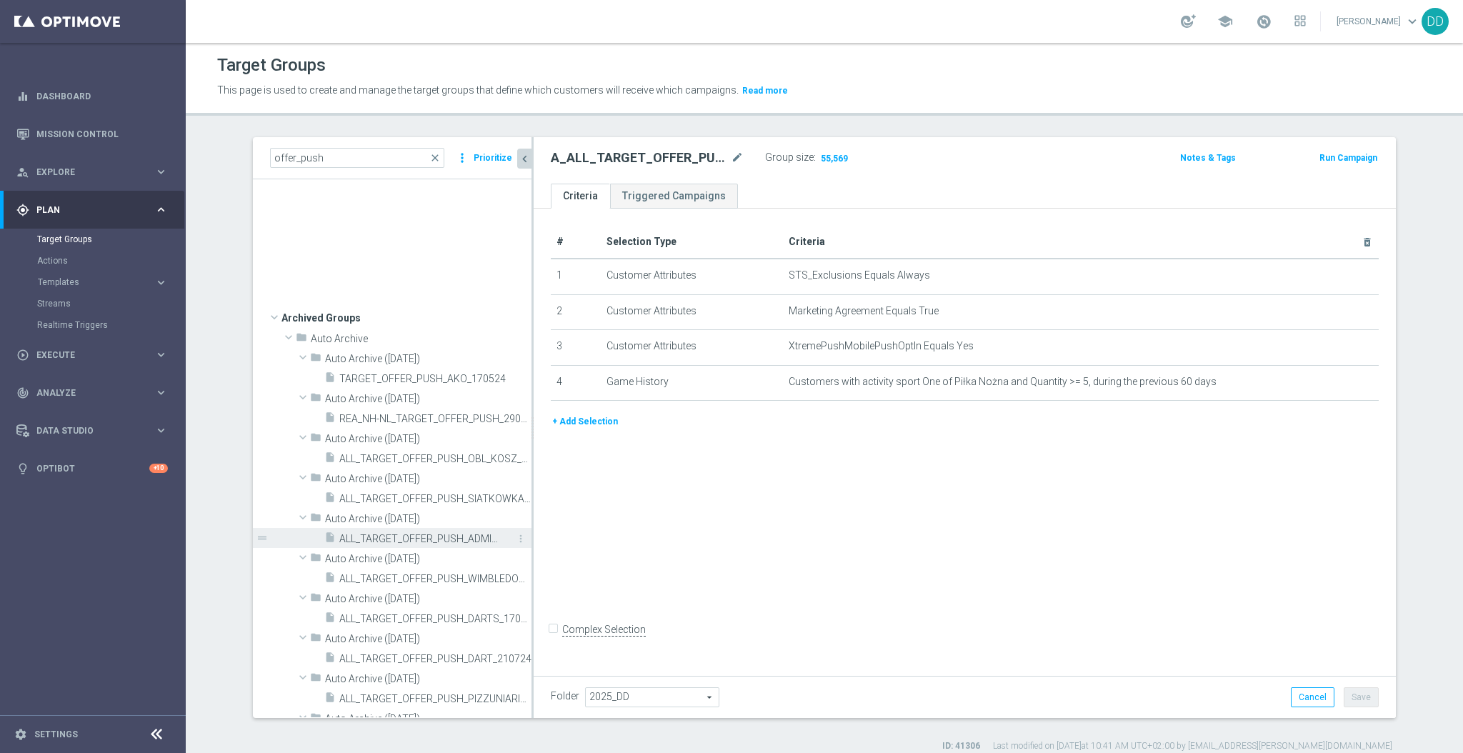
scroll to position [381, 0]
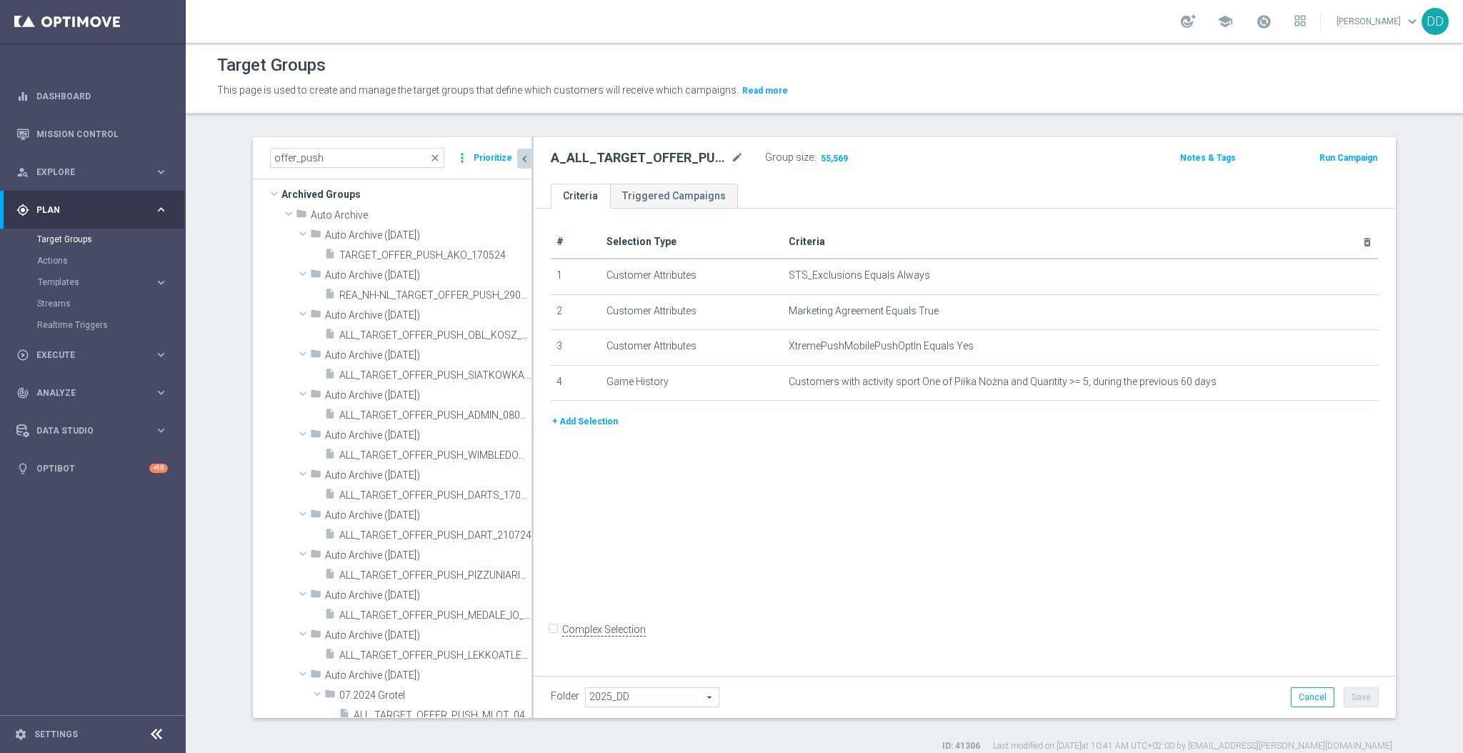
click at [85, 267] on div "Actions" at bounding box center [110, 260] width 147 height 21
click at [59, 264] on link "Actions" at bounding box center [92, 260] width 111 height 11
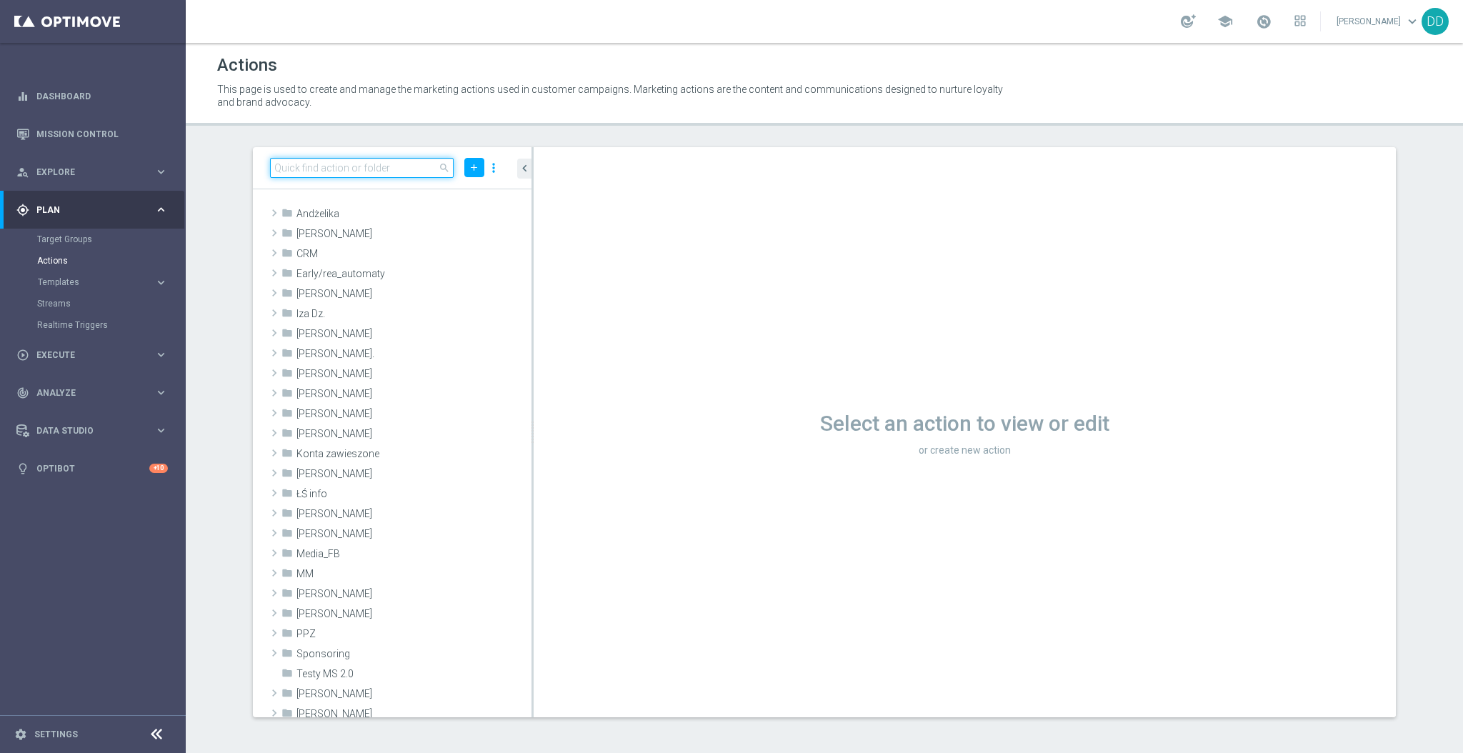
click at [338, 169] on input at bounding box center [362, 168] width 184 height 20
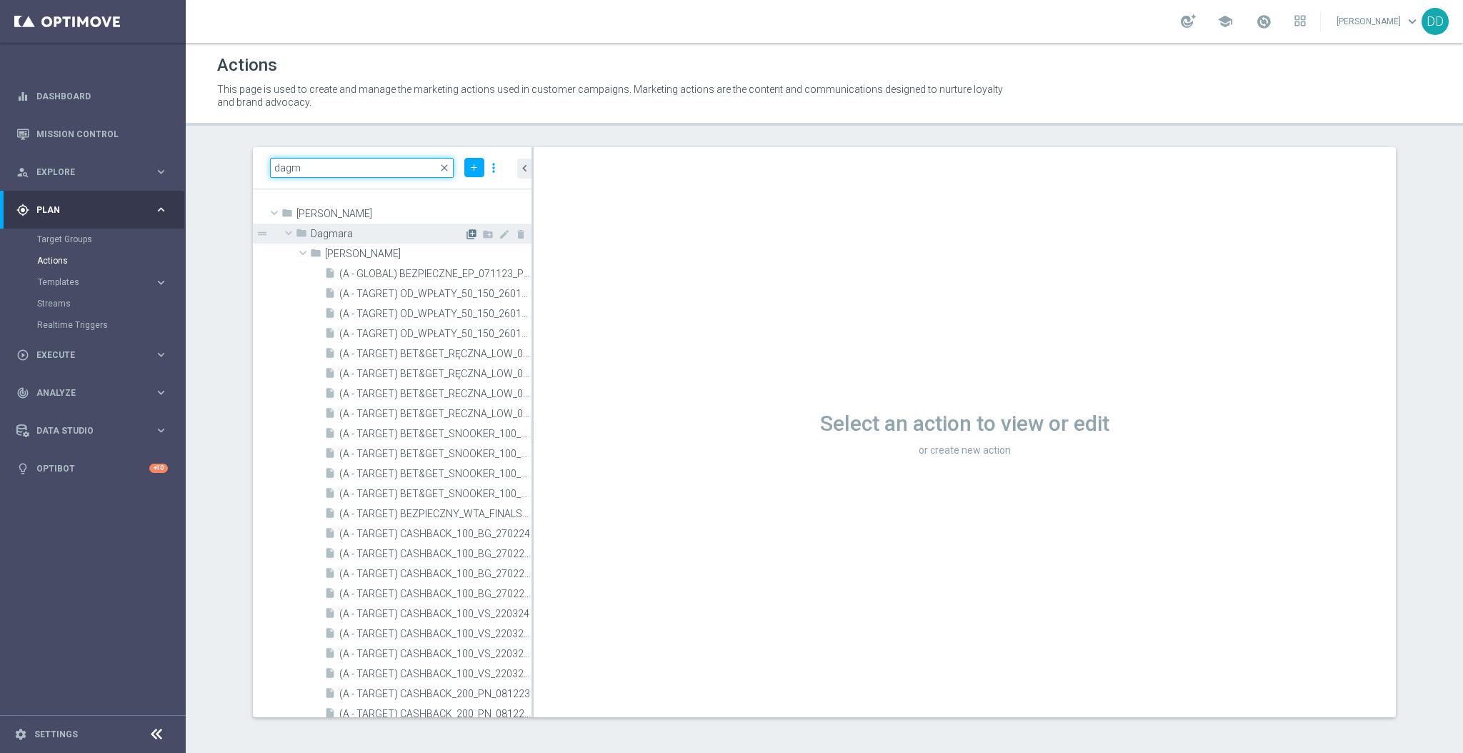
type input "dagm"
click at [466, 230] on icon "library_add" at bounding box center [471, 234] width 11 height 11
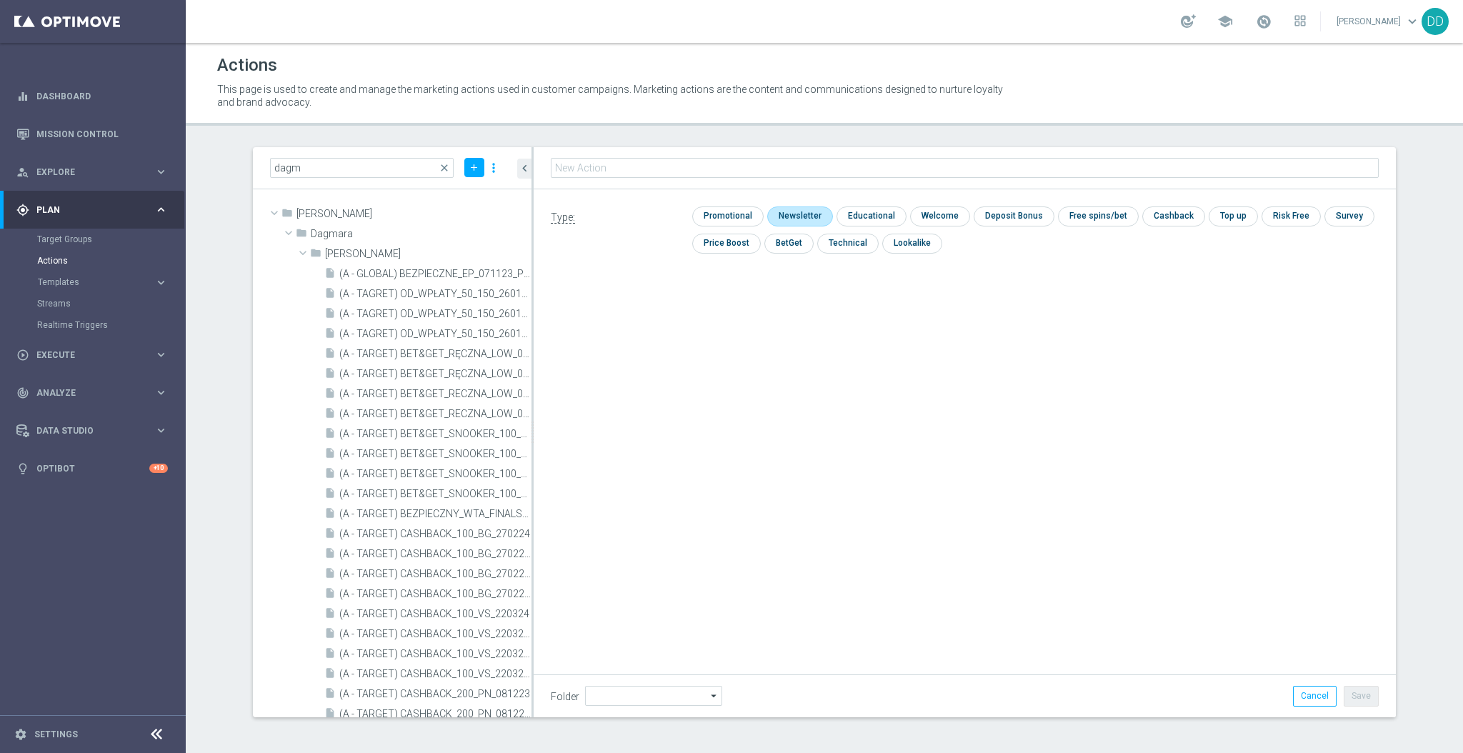
type input "Dagmara"
type input "A_ALL_TARGET_OFFER_PUSH_ESA_240925"
click at [816, 216] on input "checkbox" at bounding box center [798, 215] width 62 height 19
checkbox input "true"
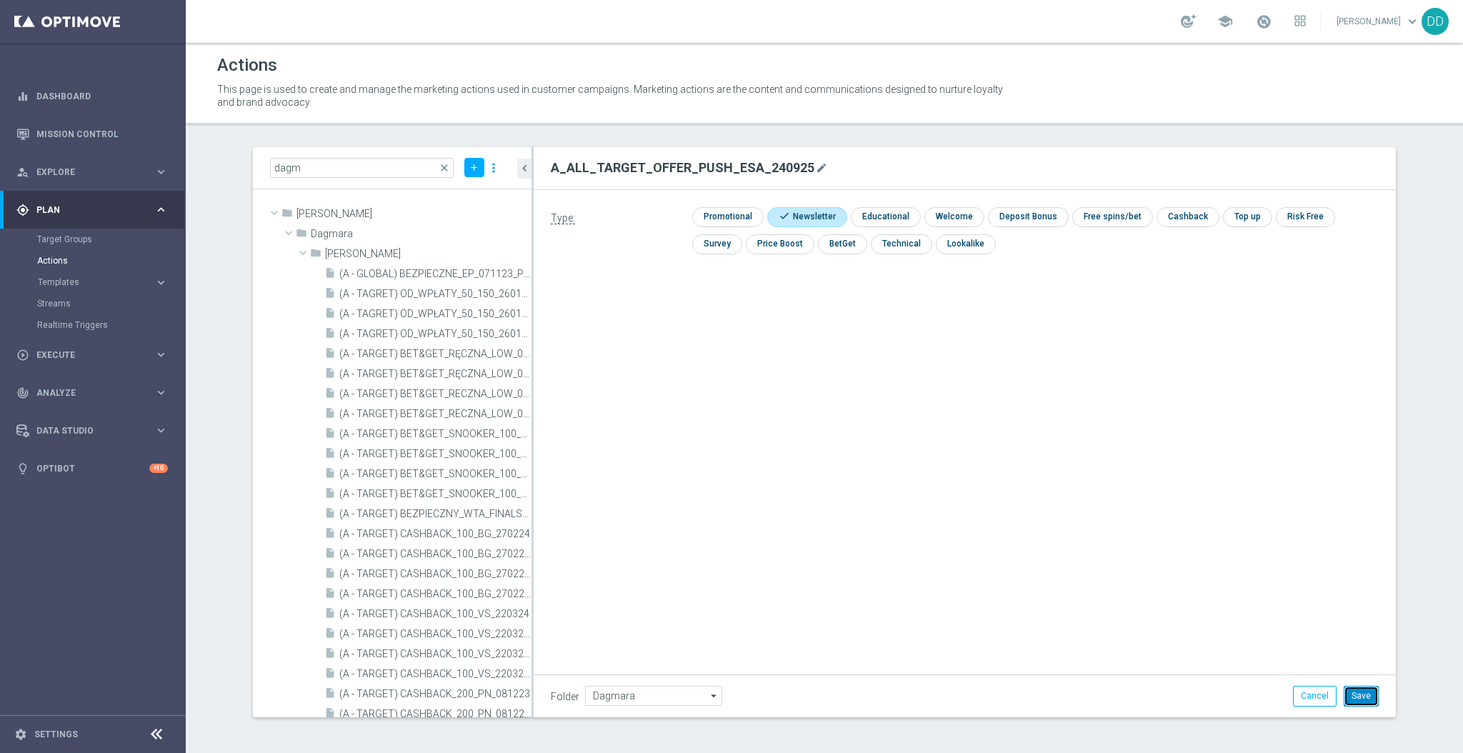
click at [1372, 695] on button "Save" at bounding box center [1361, 696] width 35 height 20
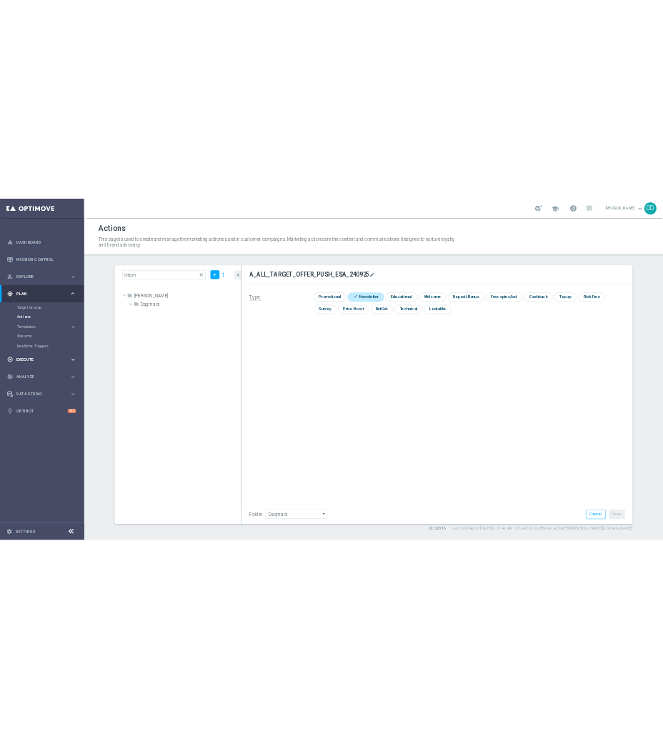
scroll to position [26350, 0]
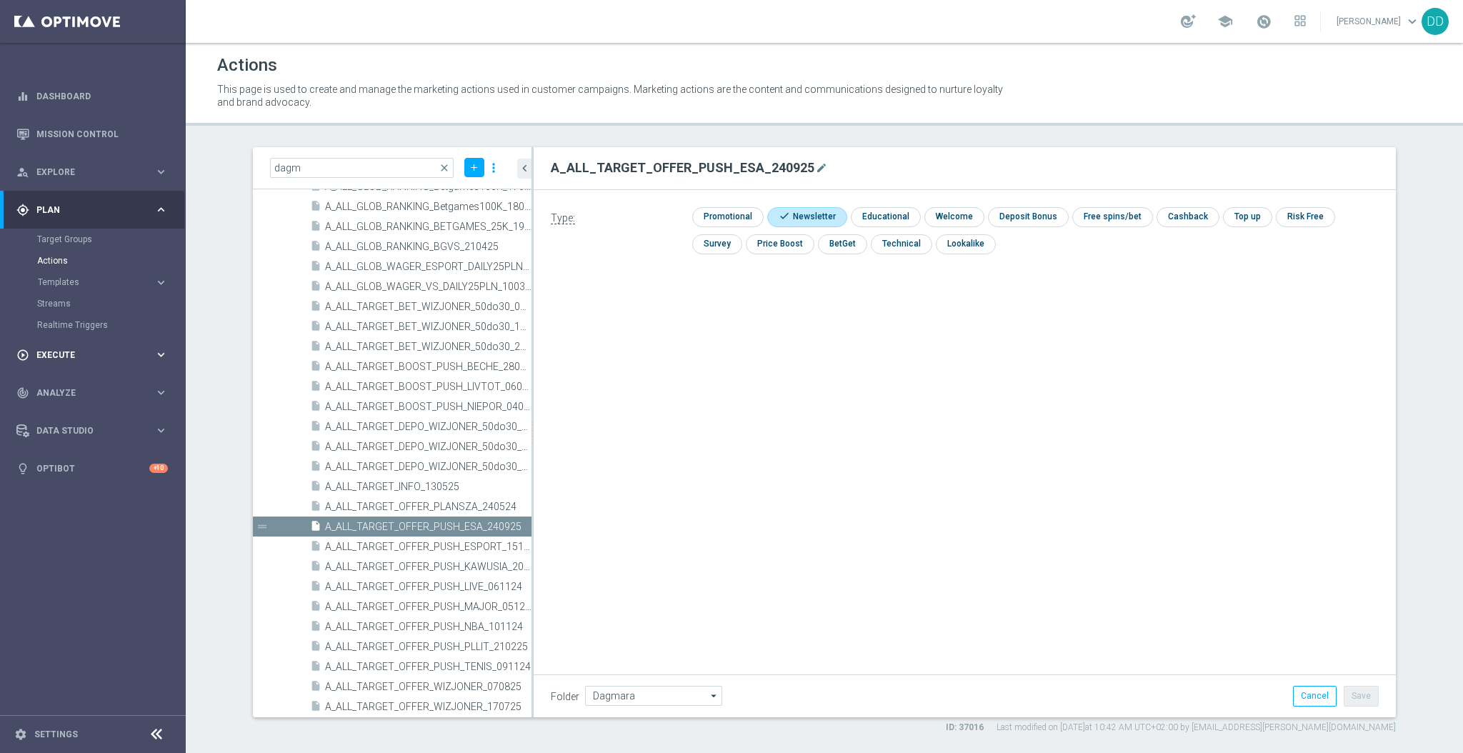
click at [81, 352] on span "Execute" at bounding box center [95, 355] width 118 height 9
click at [81, 279] on link "Campaign Builder" at bounding box center [92, 276] width 111 height 11
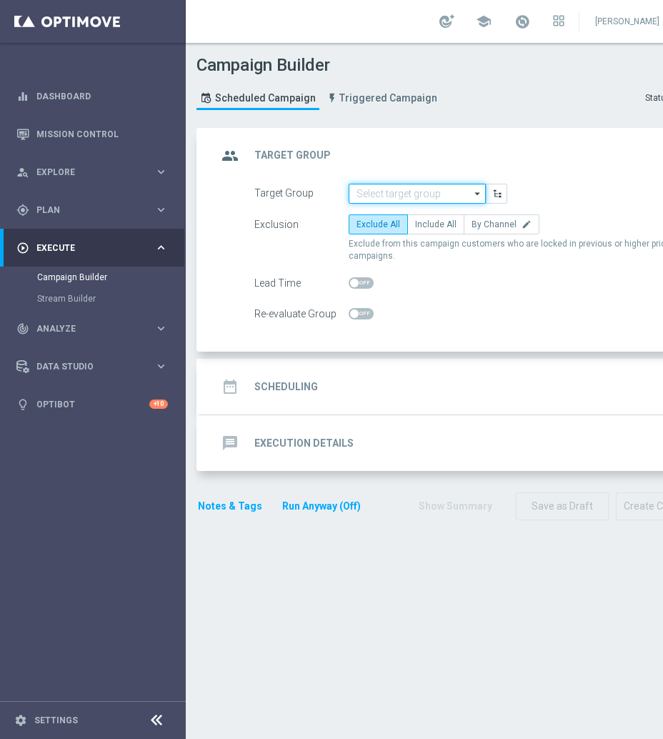
click at [409, 193] on input at bounding box center [417, 194] width 137 height 20
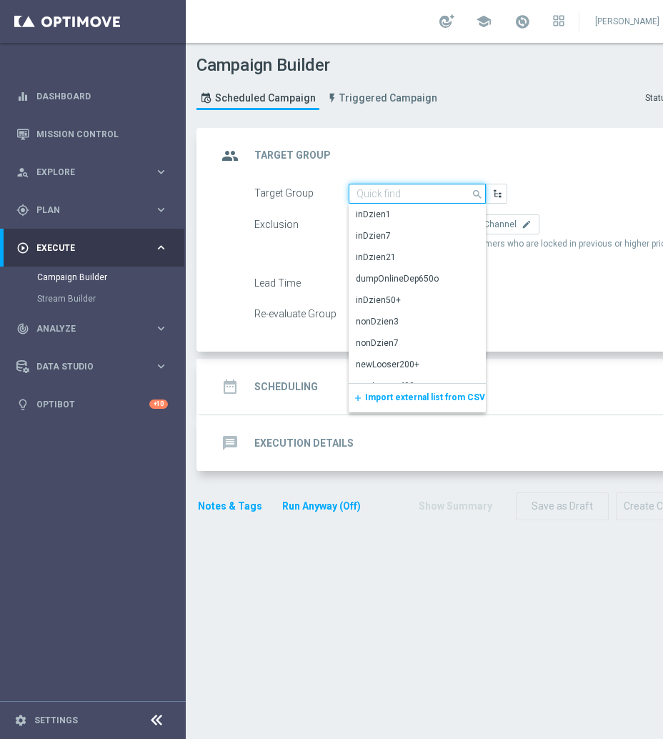
paste input "A_ALL_TARGET_OFFER_PUSH_ESA_240925"
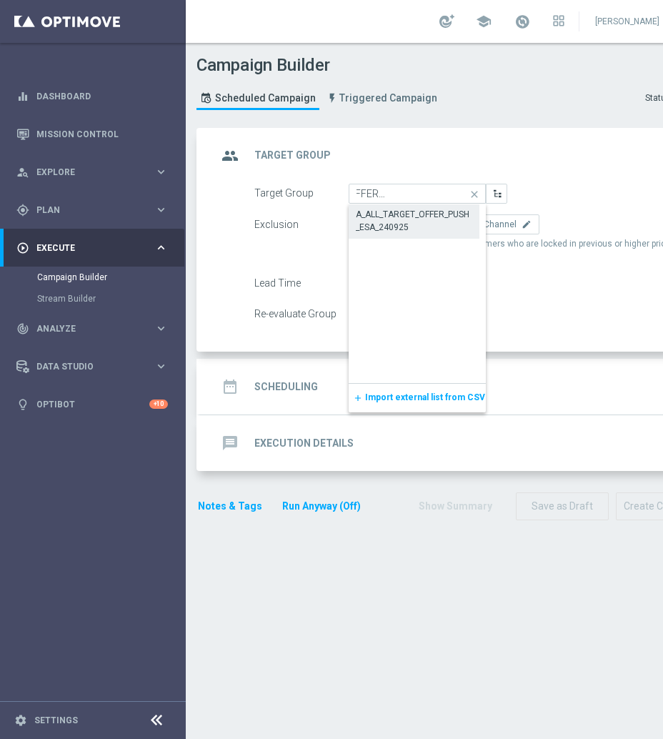
click at [427, 225] on div "A_ALL_TARGET_OFFER_PUSH_ESA_240925" at bounding box center [414, 221] width 116 height 26
type input "A_ALL_TARGET_OFFER_PUSH_ESA_240925"
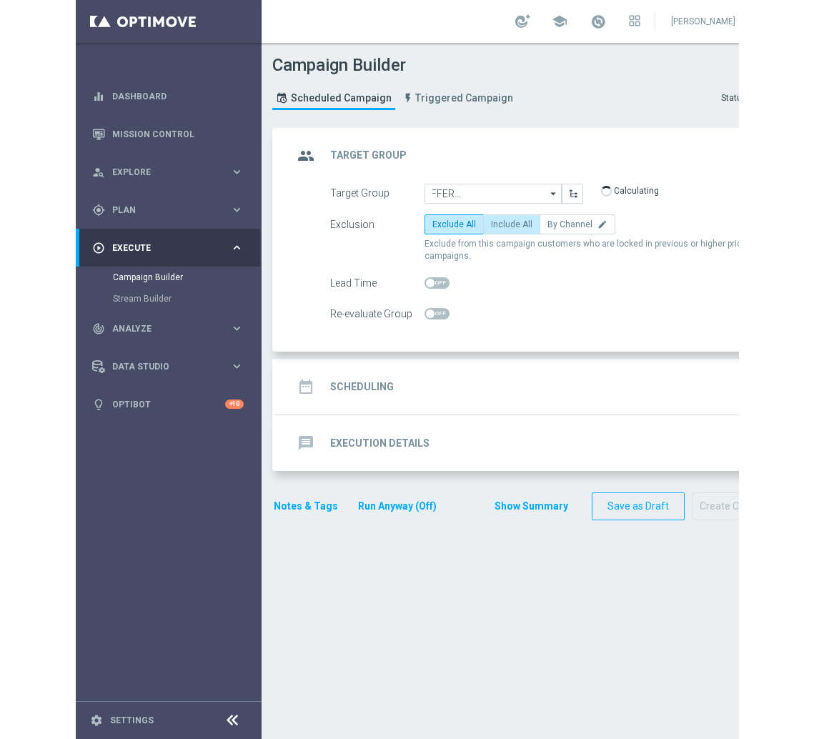
scroll to position [0, 0]
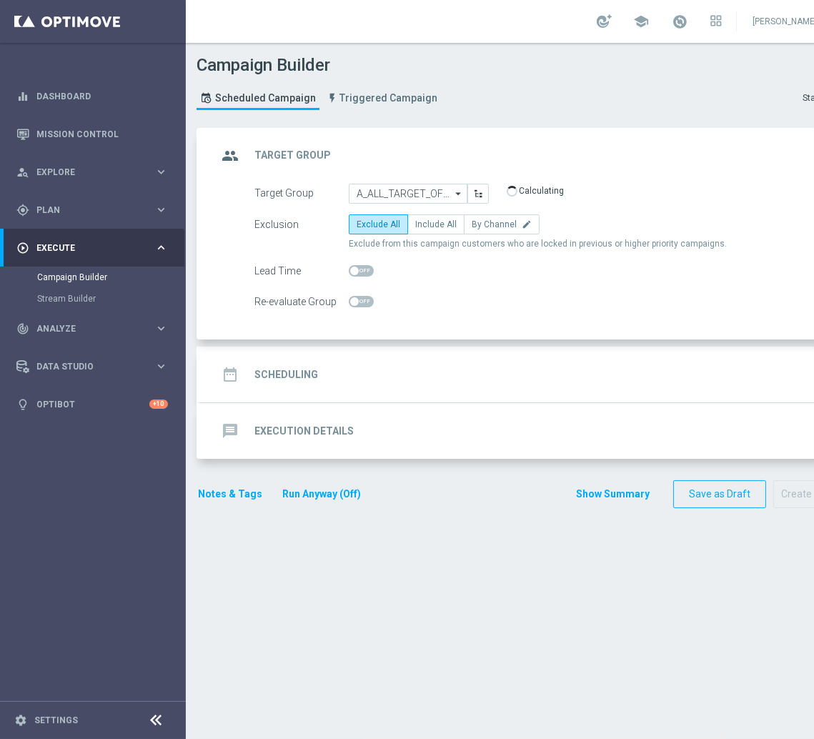
click at [429, 234] on div "Exclude All Include All By Channel edit" at bounding box center [444, 224] width 191 height 20
drag, startPoint x: 426, startPoint y: 225, endPoint x: 431, endPoint y: 255, distance: 30.4
click at [426, 225] on span "Include All" at bounding box center [435, 224] width 41 height 10
click at [424, 225] on input "Include All" at bounding box center [419, 226] width 9 height 9
radio input "true"
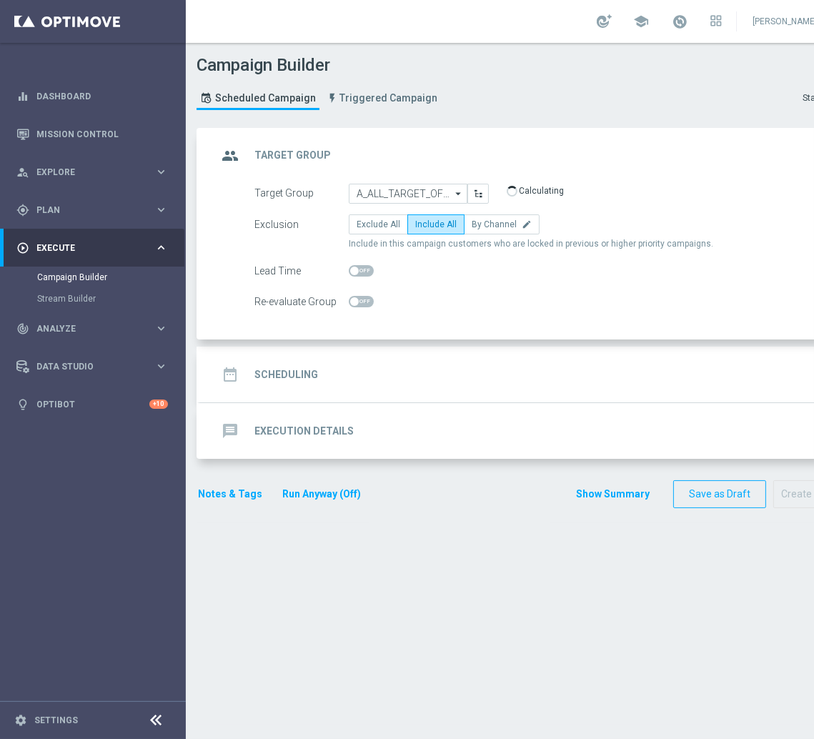
click at [444, 369] on div "date_range Scheduling keyboard_arrow_down" at bounding box center [534, 374] width 634 height 27
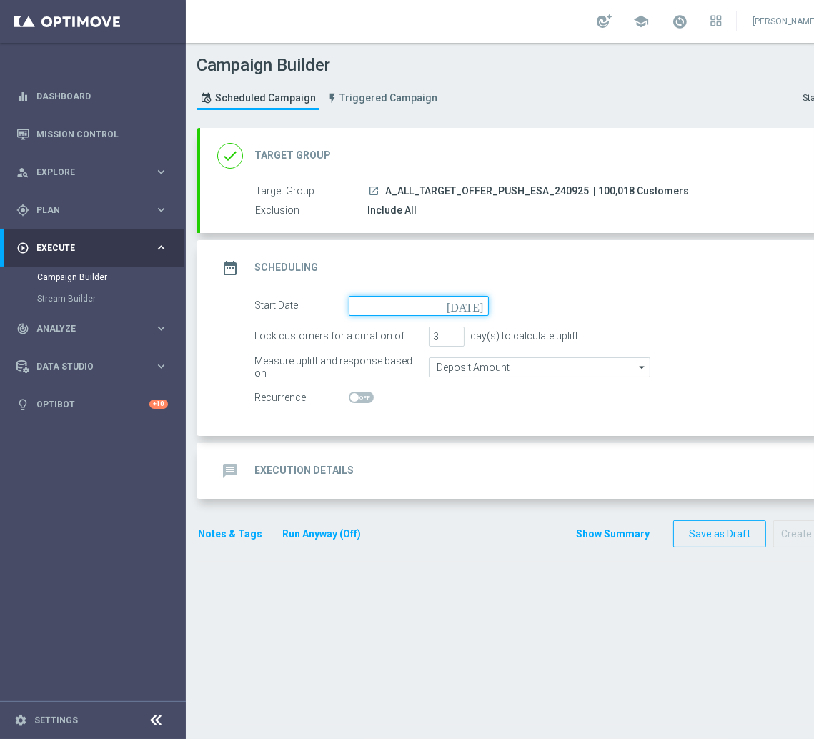
click at [405, 308] on input at bounding box center [419, 306] width 140 height 20
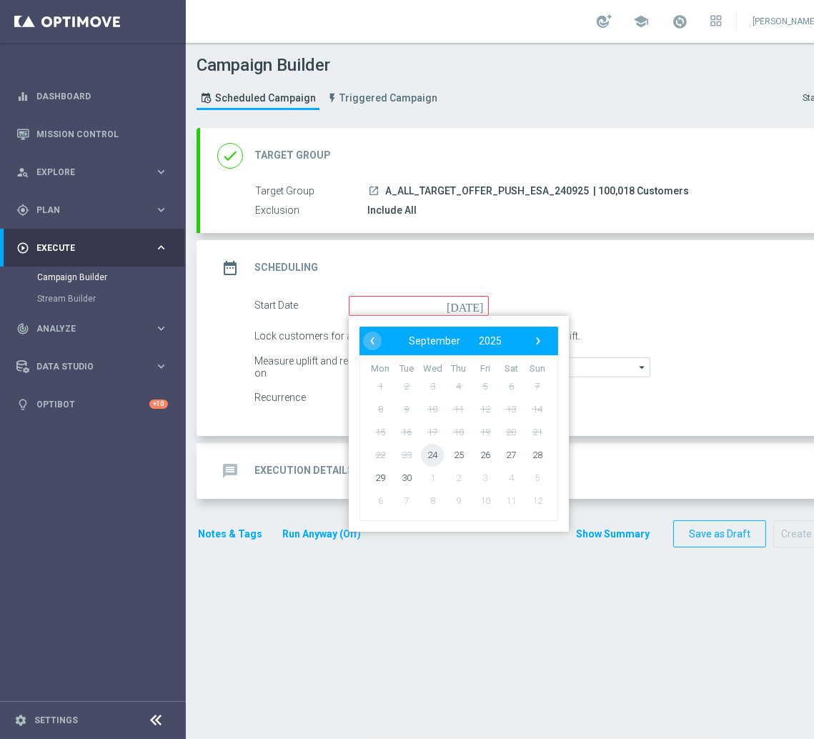
click at [431, 446] on span "24" at bounding box center [432, 454] width 23 height 23
type input "[DATE]"
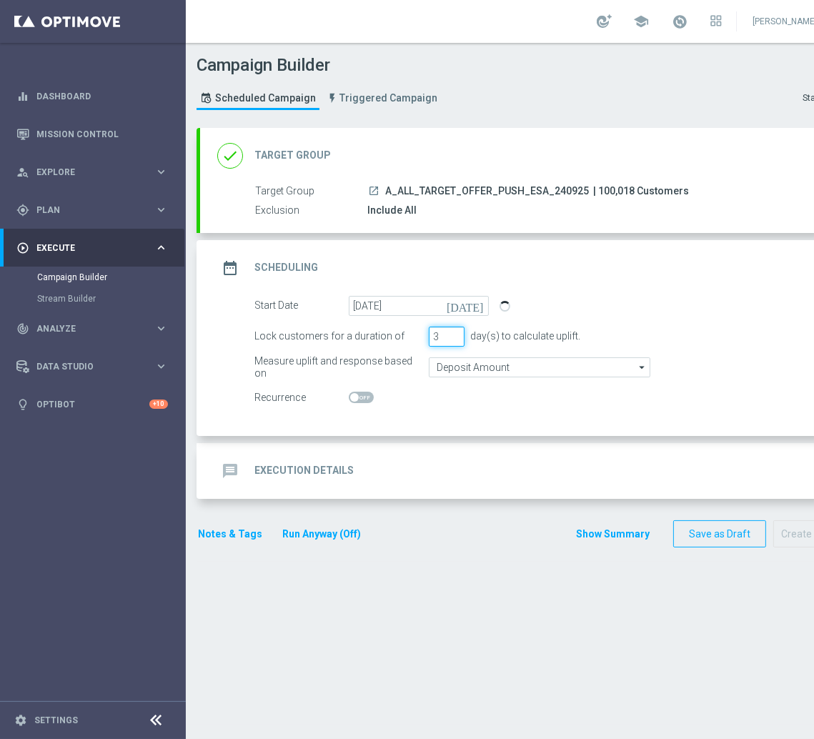
drag, startPoint x: 442, startPoint y: 333, endPoint x: 420, endPoint y: 333, distance: 22.1
click at [420, 333] on div "Lock customers for a duration of 3 day(s) to calculate uplift." at bounding box center [550, 336] width 613 height 20
type input "1"
click at [476, 470] on div "message Execution Details keyboard_arrow_down" at bounding box center [534, 470] width 634 height 27
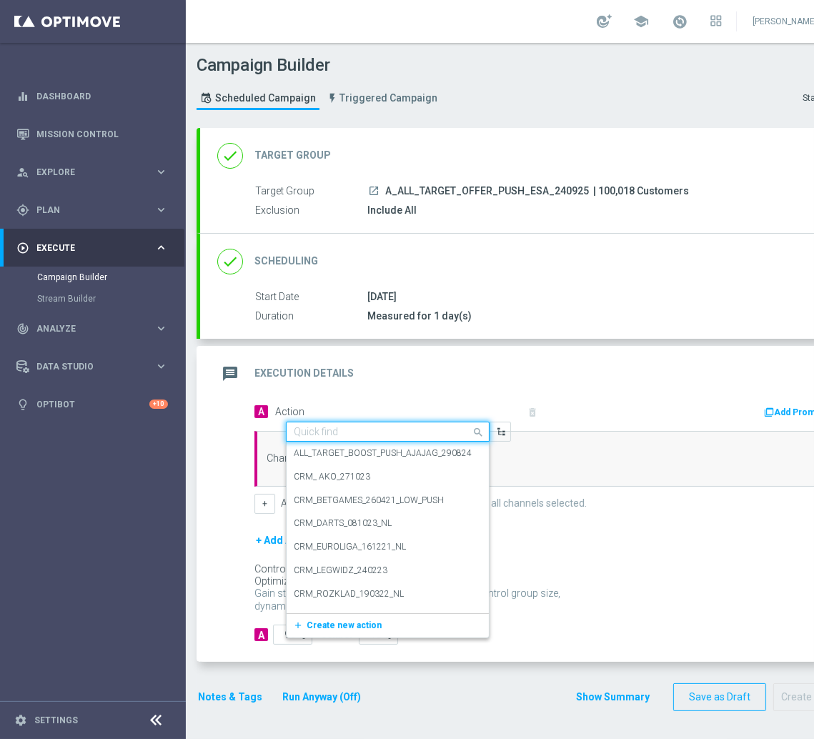
click at [429, 422] on div "Quick find" at bounding box center [388, 431] width 204 height 20
paste input "A_ALL_TARGET_OFFER_PUSH_ESA_240925"
type input "A_ALL_TARGET_OFFER_PUSH_ESA_240925"
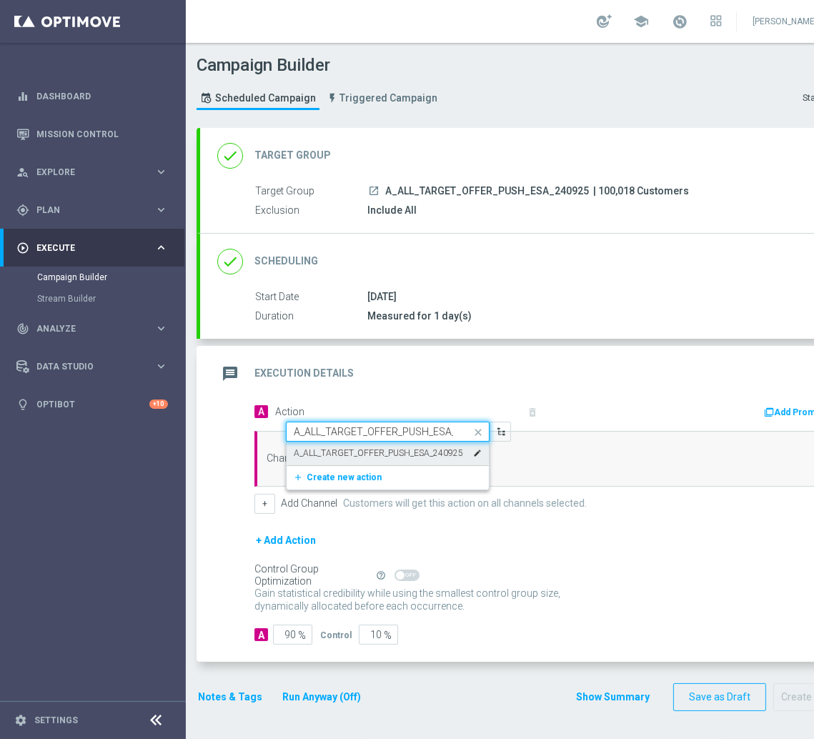
scroll to position [0, 33]
click at [374, 451] on label "A_ALL_TARGET_OFFER_PUSH_ESA_240925" at bounding box center [378, 453] width 169 height 12
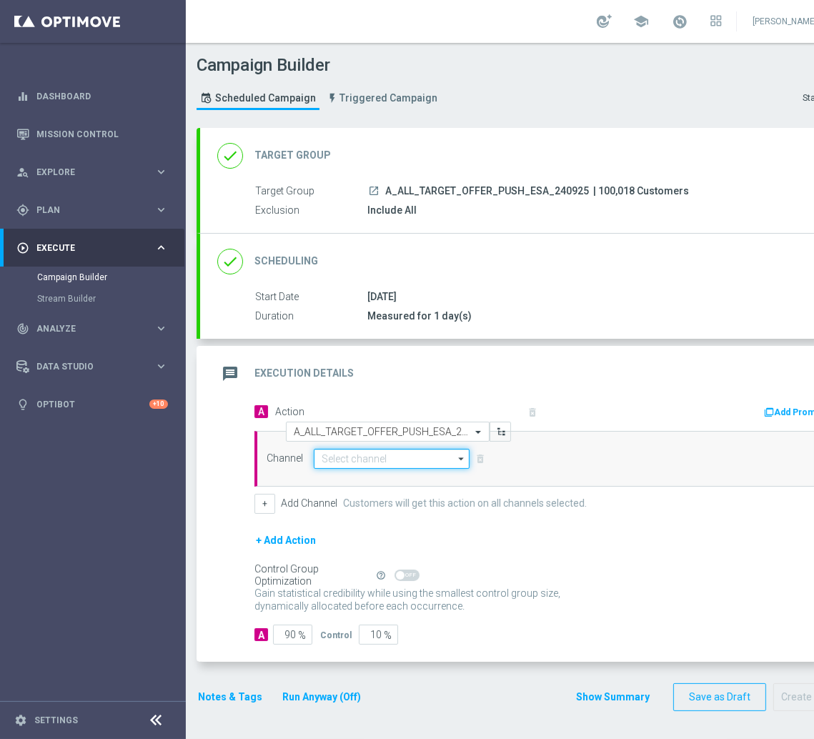
click at [357, 463] on input at bounding box center [392, 459] width 156 height 20
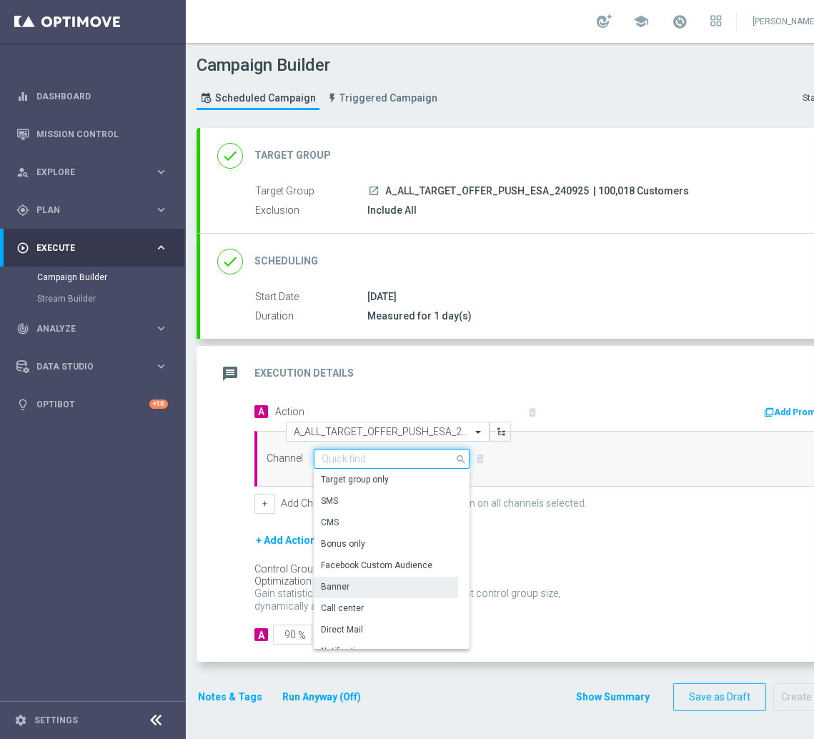
scroll to position [190, 0]
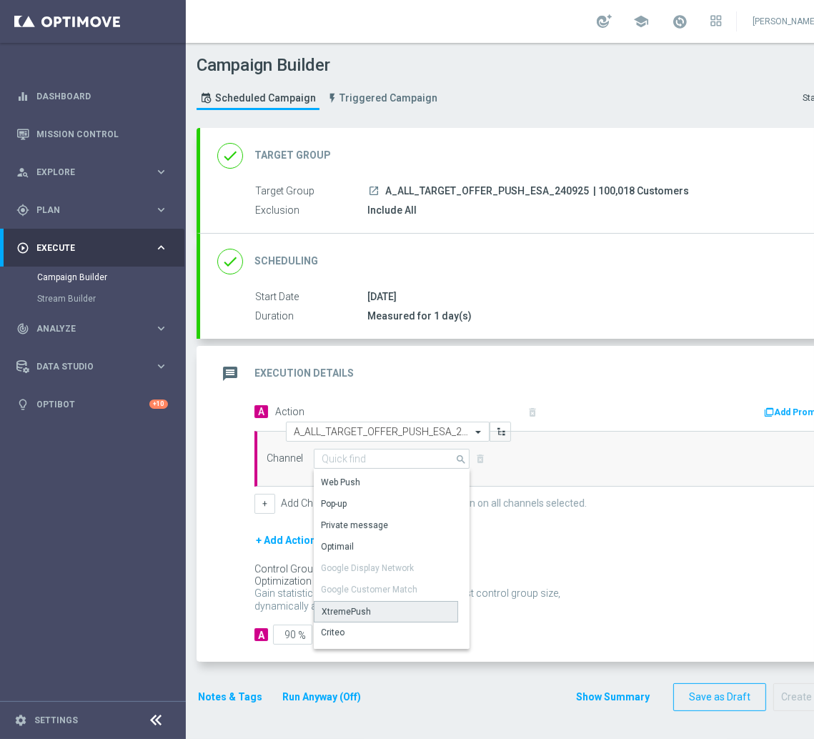
click at [361, 610] on div "XtremePush" at bounding box center [345, 611] width 49 height 13
type input "XtremePush"
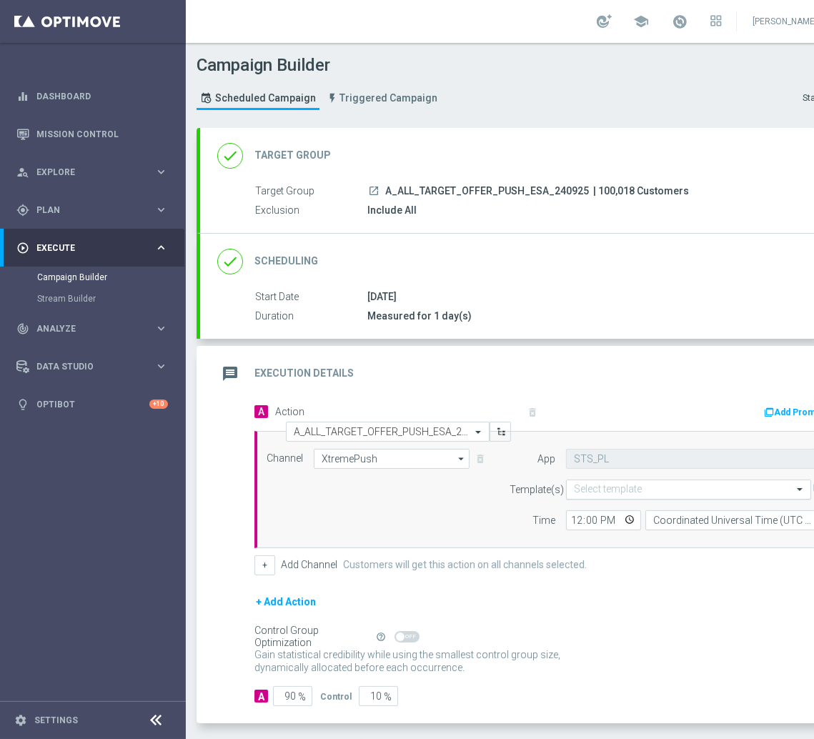
click at [649, 487] on input "text" at bounding box center [674, 490] width 201 height 12
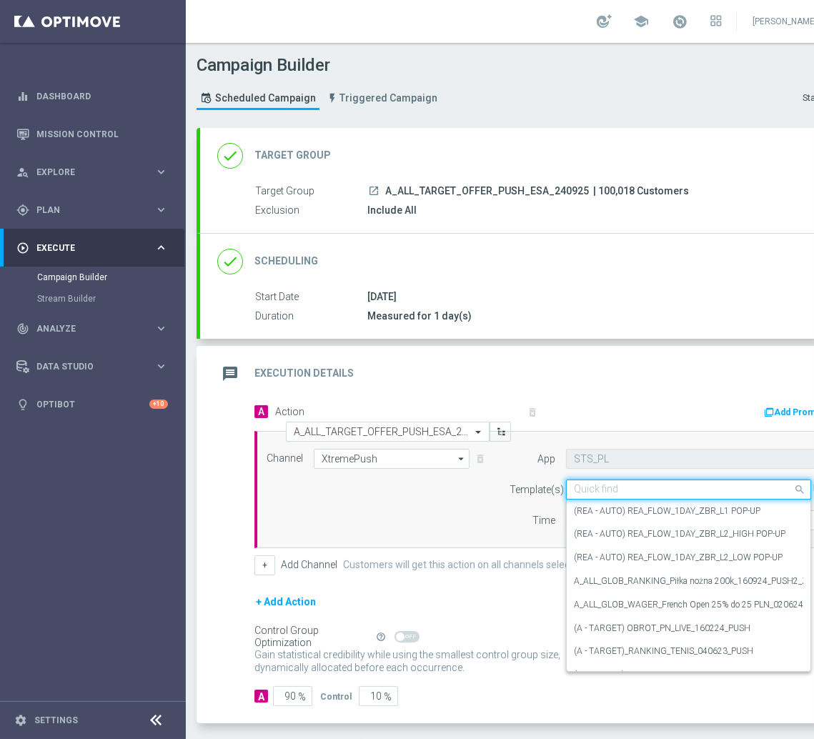
paste input "A_ALL_TARGET_OFFER_PUSH_ESA_240925"
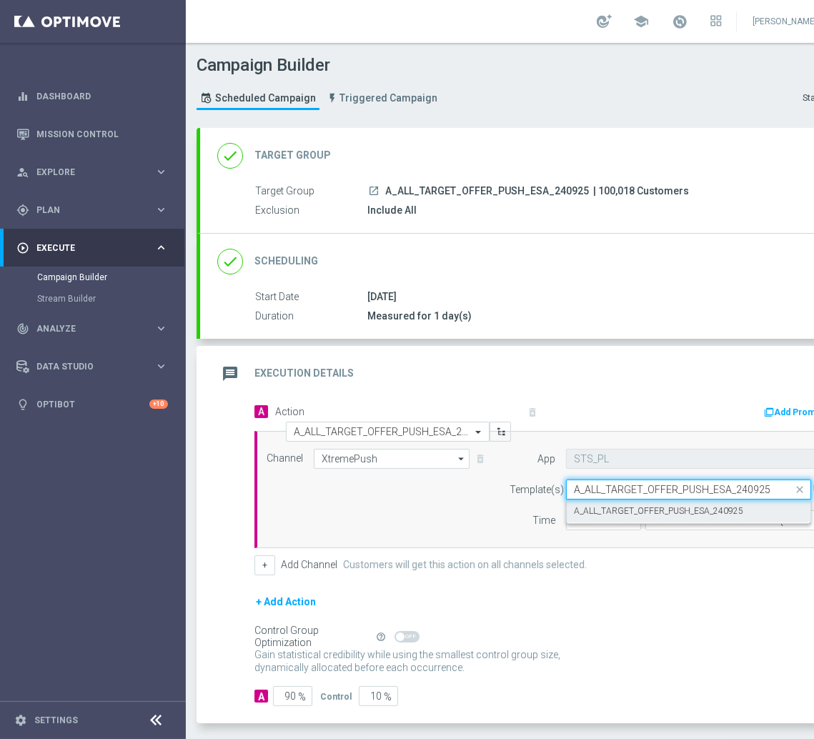
click at [649, 507] on label "A_ALL_TARGET_OFFER_PUSH_ESA_240925" at bounding box center [658, 511] width 169 height 12
type input "A_ALL_TARGET_OFFER_PUSH_ESA_240925"
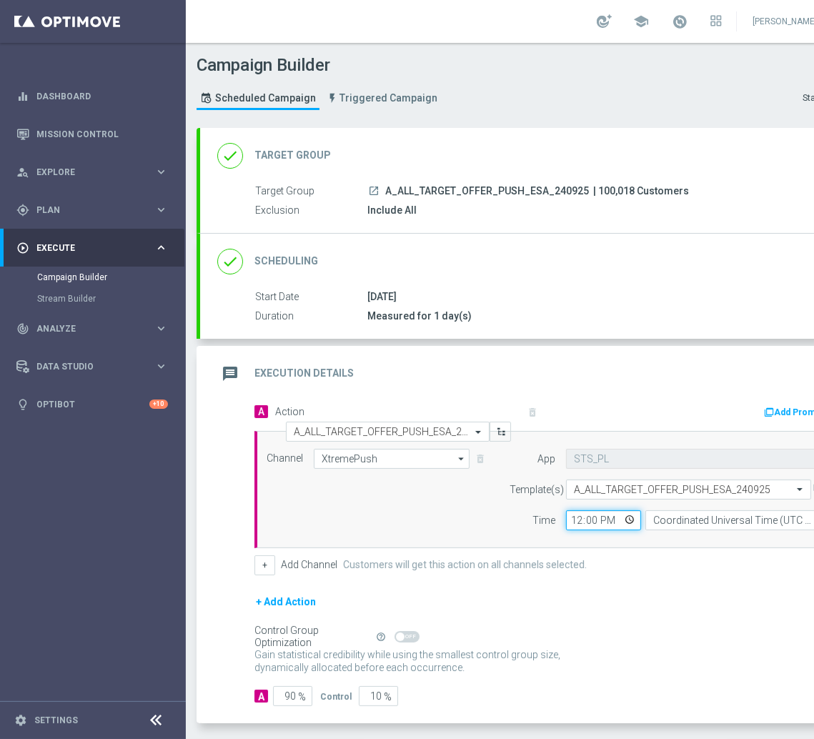
click at [579, 519] on input "12:00" at bounding box center [603, 520] width 75 height 20
type input "19:00"
click at [692, 521] on input "Coordinated Universal Time (UTC 00:00)" at bounding box center [736, 520] width 183 height 20
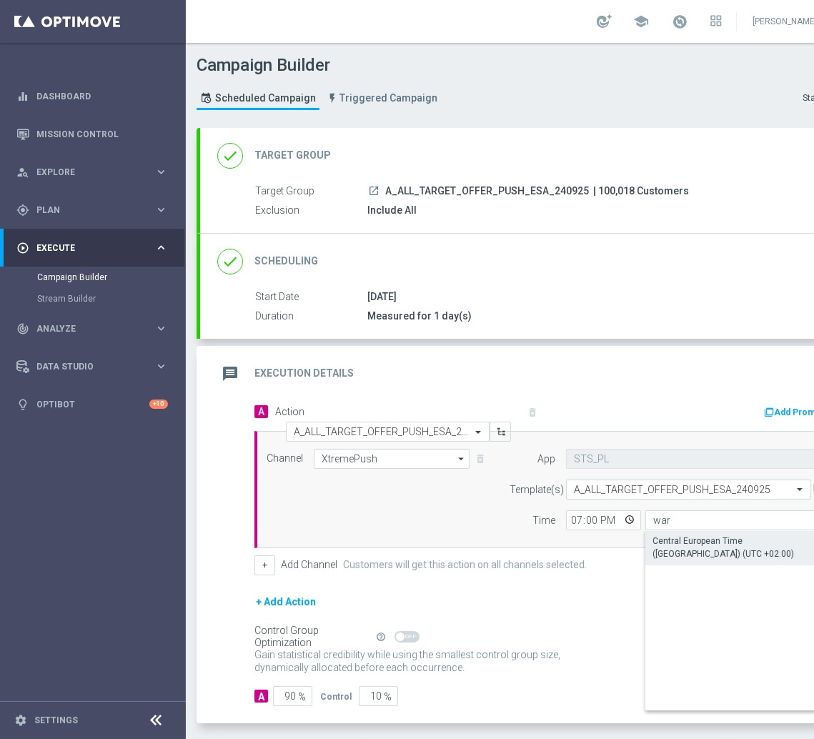
click at [696, 547] on div "Central European Time ([GEOGRAPHIC_DATA]) (UTC +02:00)" at bounding box center [736, 547] width 169 height 26
type input "Central European Time ([GEOGRAPHIC_DATA]) (UTC +02:00)"
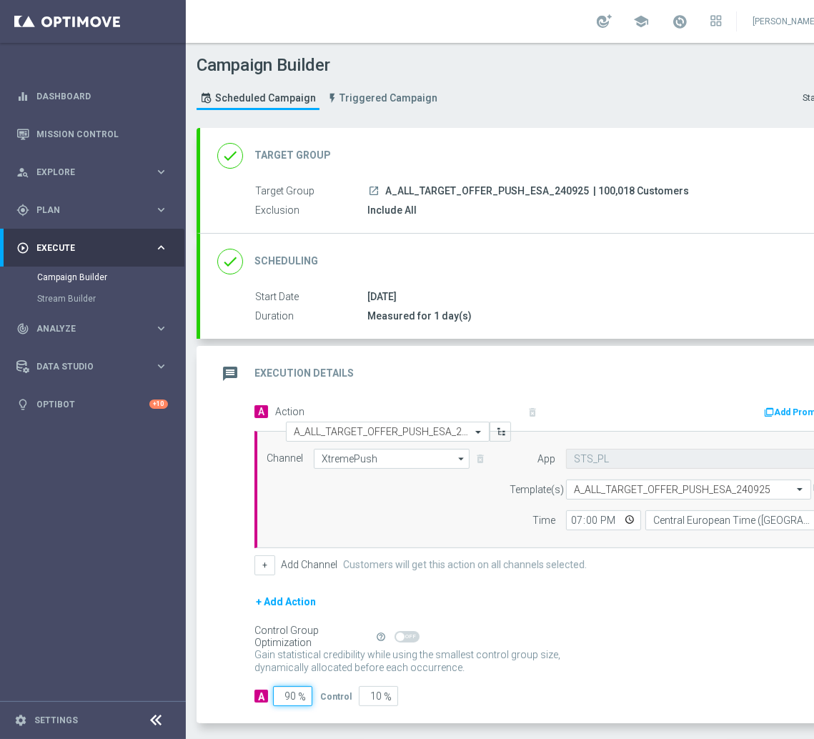
drag, startPoint x: 291, startPoint y: 692, endPoint x: 272, endPoint y: 691, distance: 19.3
click at [274, 694] on input "90" at bounding box center [292, 696] width 39 height 20
type input "10"
type input "90"
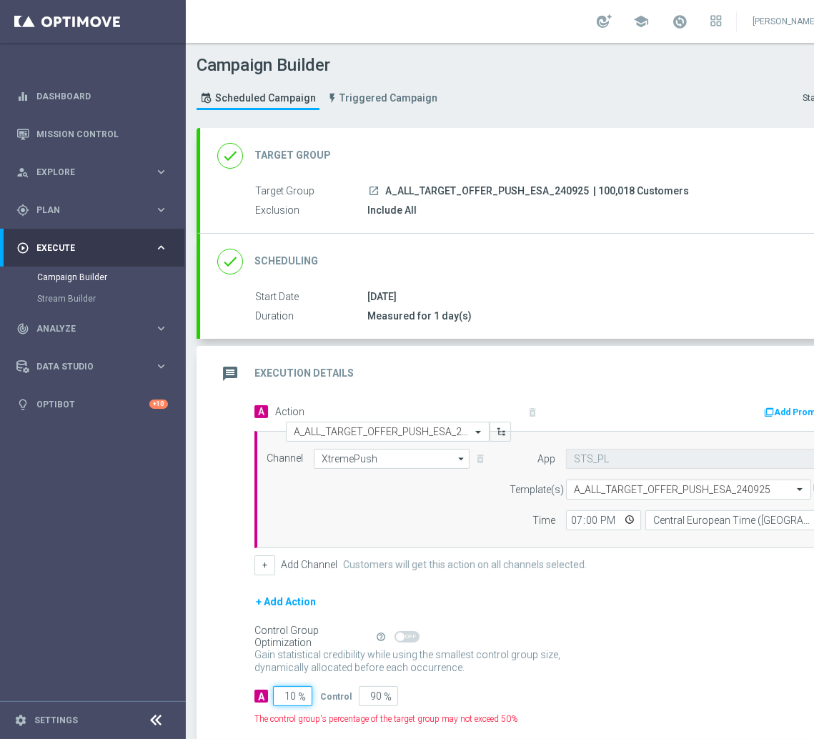
type input "100"
type input "0"
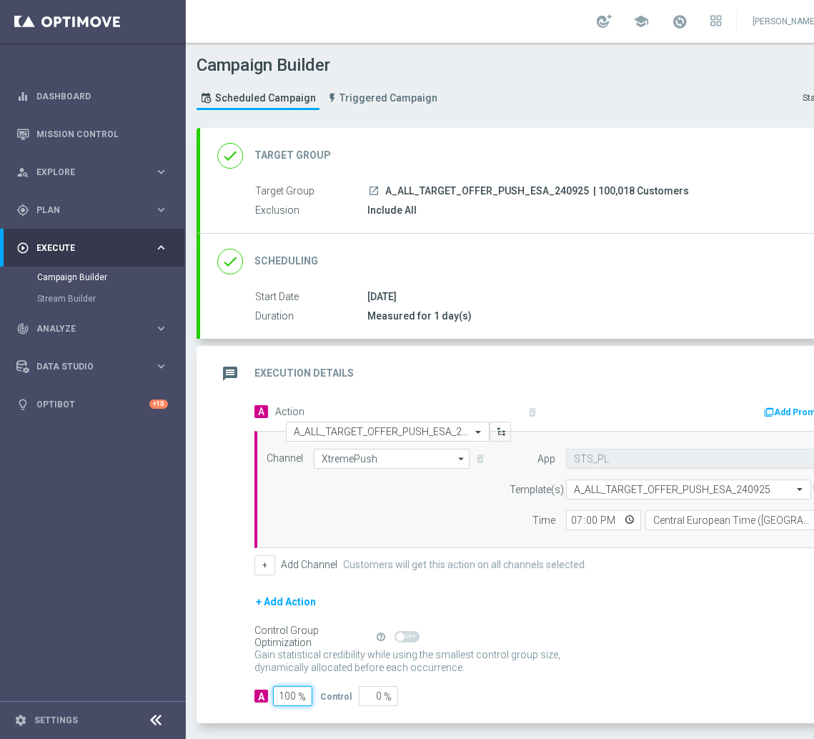
type input "100"
click at [649, 621] on div "+ Add Action" at bounding box center [549, 611] width 591 height 36
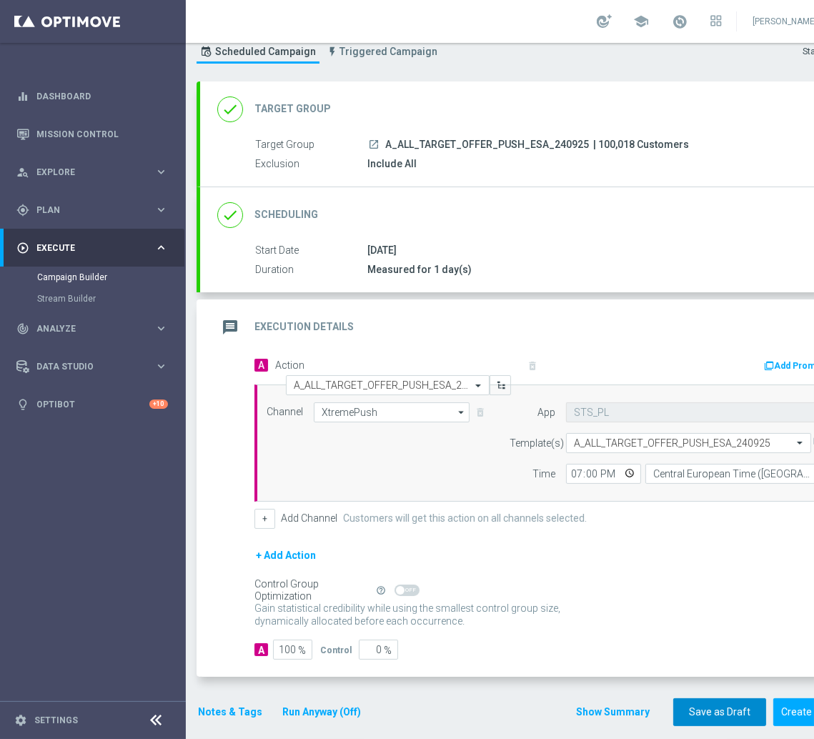
click at [720, 706] on button "Save as Draft" at bounding box center [719, 712] width 93 height 28
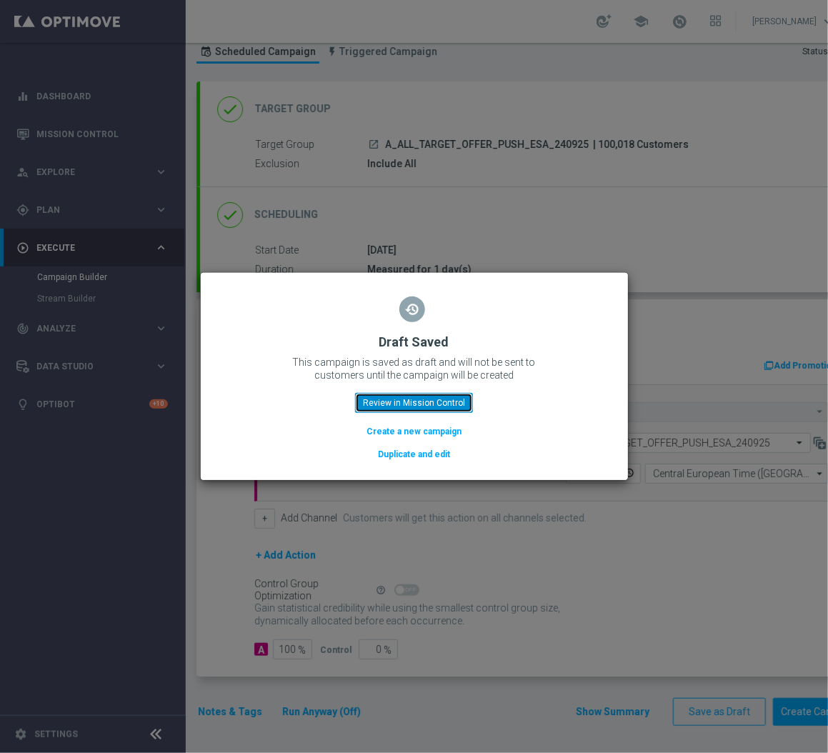
click at [409, 400] on button "Review in Mission Control" at bounding box center [414, 403] width 118 height 20
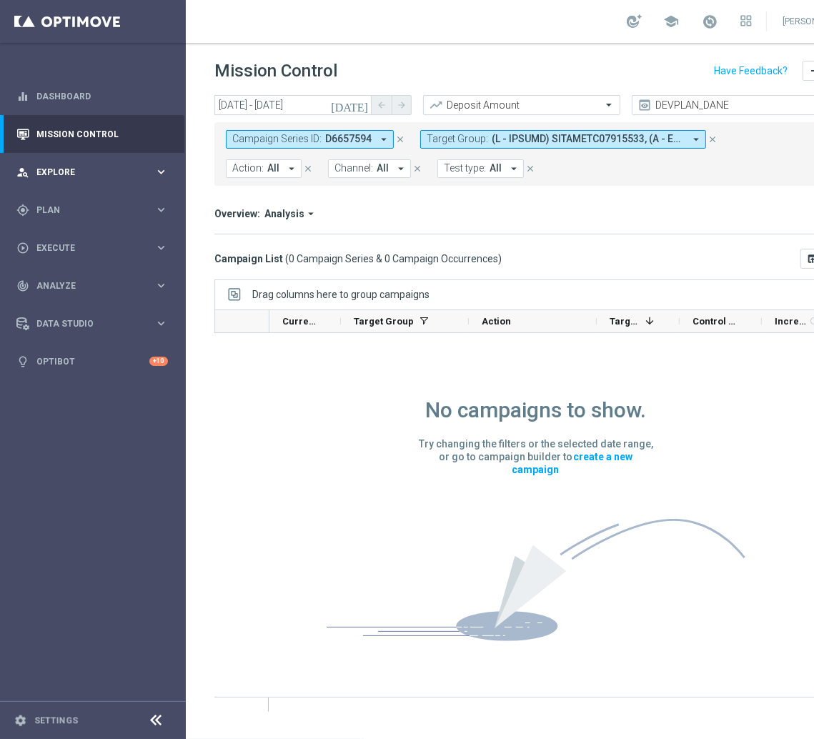
click at [62, 176] on div "person_search Explore" at bounding box center [85, 172] width 138 height 13
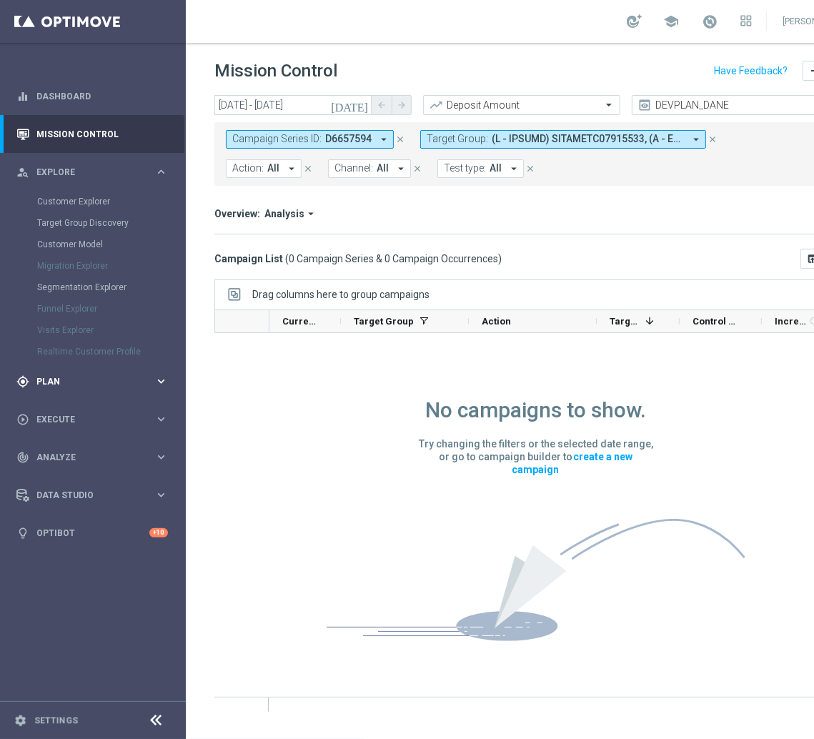
click at [98, 381] on span "Plan" at bounding box center [95, 381] width 118 height 9
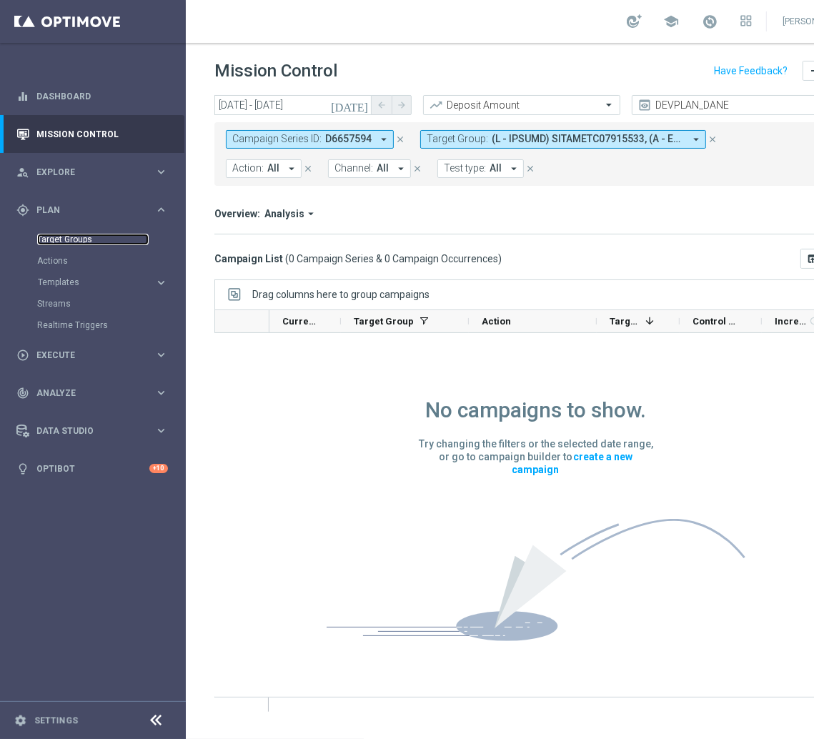
click at [61, 241] on link "Target Groups" at bounding box center [92, 239] width 111 height 11
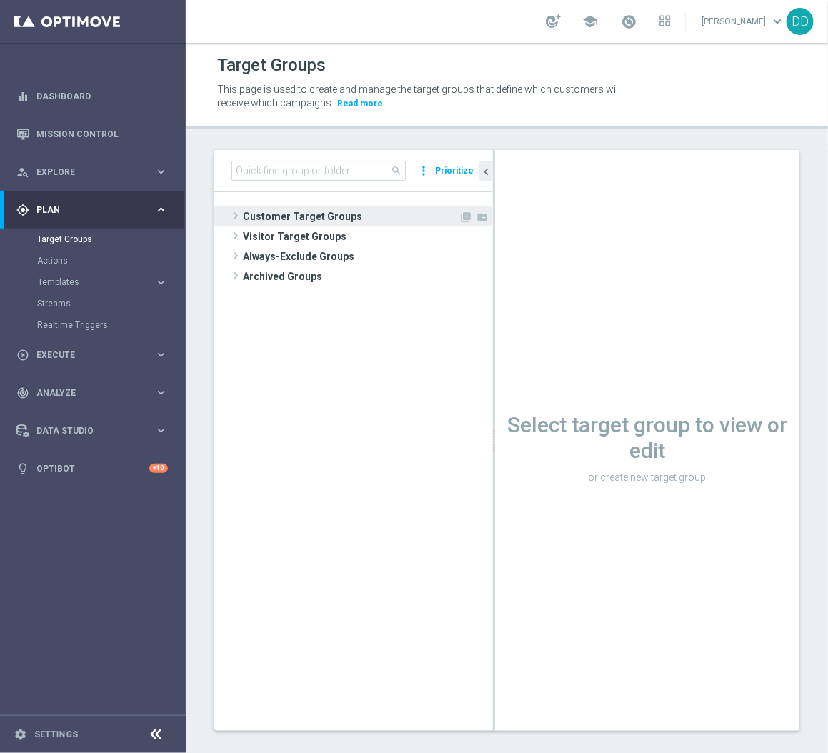
click at [270, 212] on span "Customer Target Groups" at bounding box center [351, 216] width 216 height 20
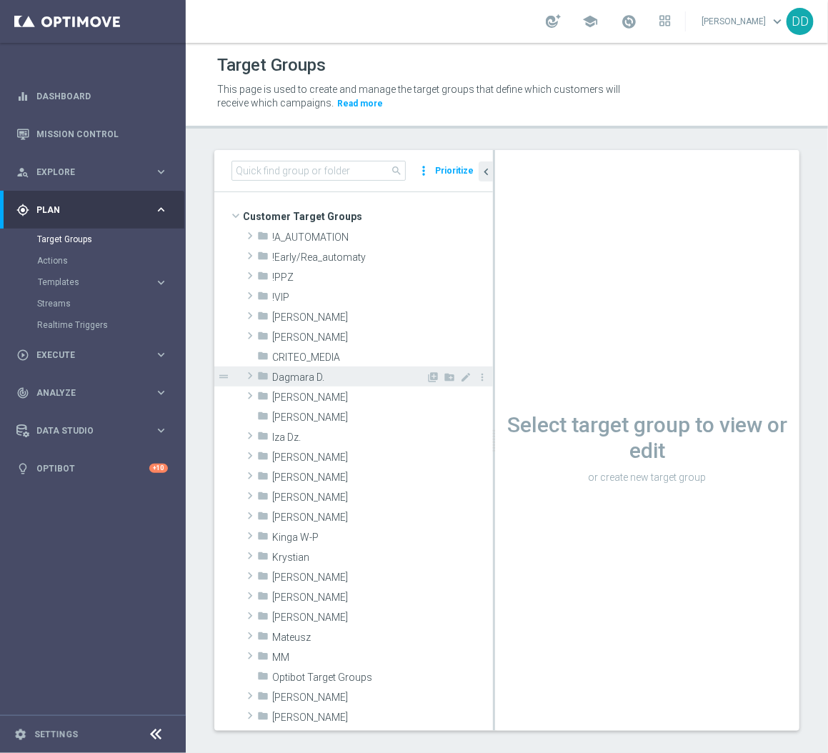
click at [304, 384] on div "folder [PERSON_NAME]" at bounding box center [341, 376] width 169 height 20
